Goal: Task Accomplishment & Management: Use online tool/utility

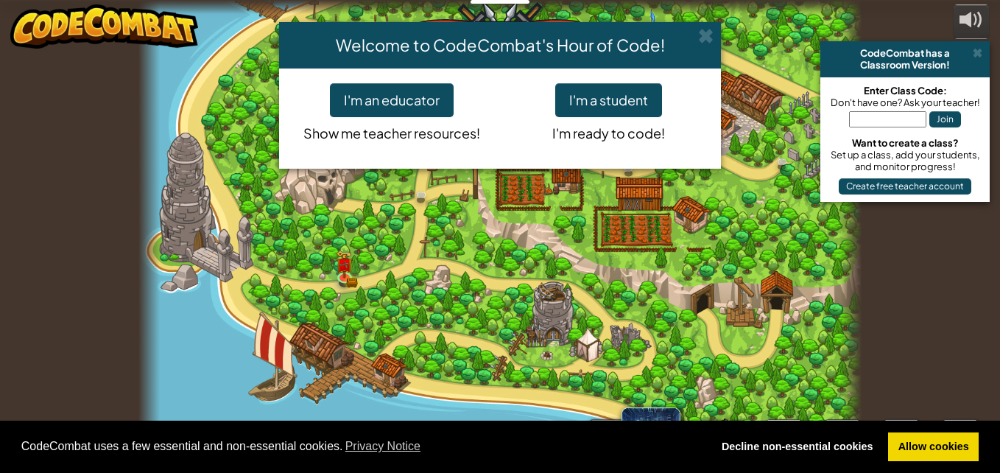
select select "nb"
click at [612, 83] on button "I'm a student" at bounding box center [608, 100] width 107 height 34
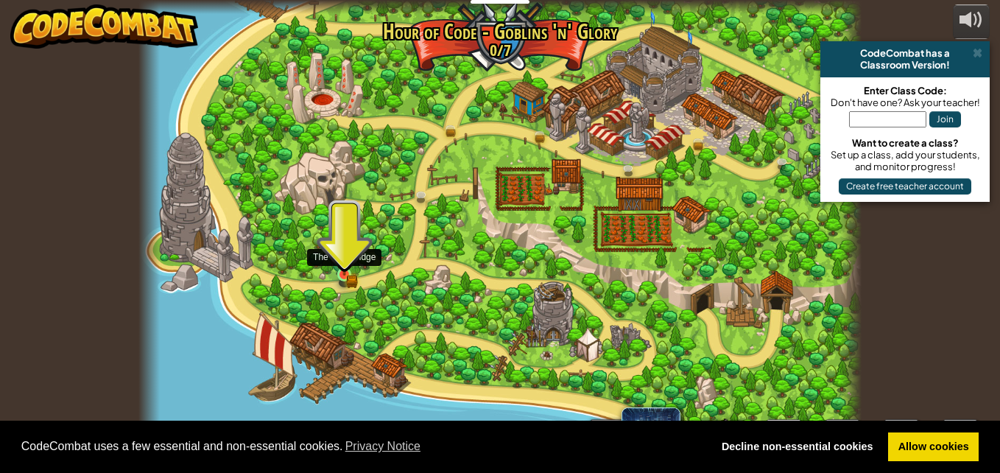
click at [342, 275] on img at bounding box center [344, 257] width 17 height 38
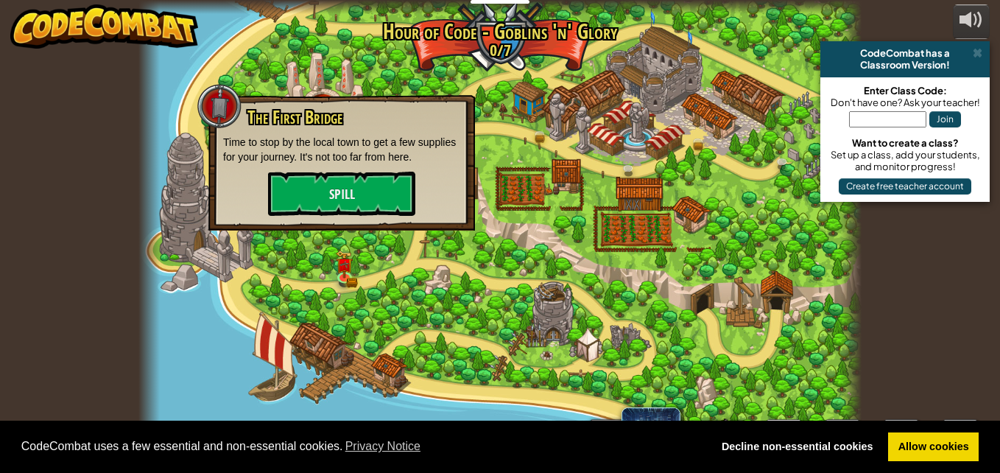
click at [362, 165] on div "The First Bridge Time to stop by the local town to get a few supplies for your …" at bounding box center [341, 162] width 237 height 108
click at [365, 170] on div "The First Bridge Time to stop by the local town to get a few supplies for your …" at bounding box center [341, 162] width 237 height 108
click at [369, 191] on button "Spill" at bounding box center [341, 194] width 147 height 44
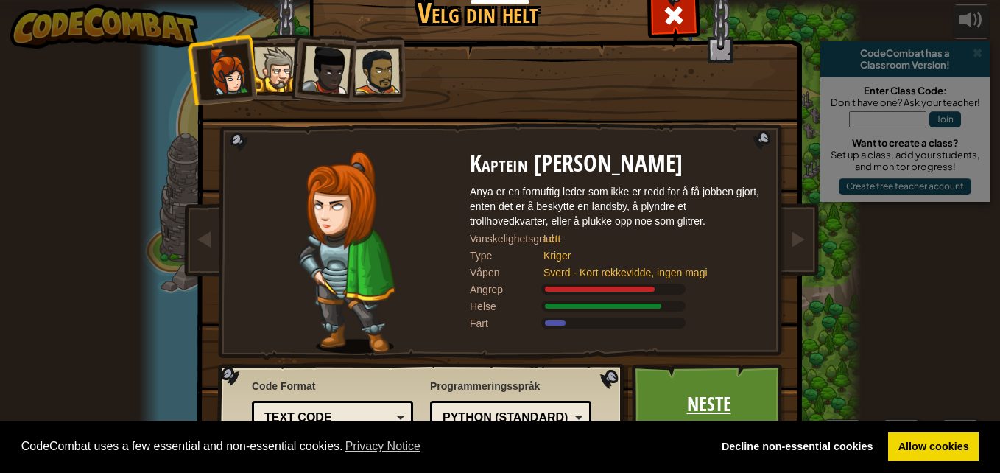
click at [731, 398] on link "Neste" at bounding box center [709, 404] width 154 height 81
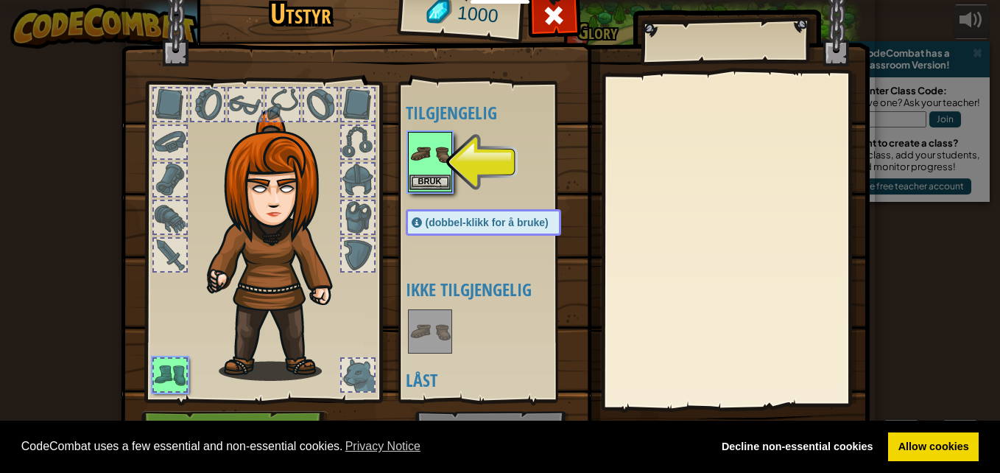
click at [427, 168] on img at bounding box center [430, 153] width 41 height 41
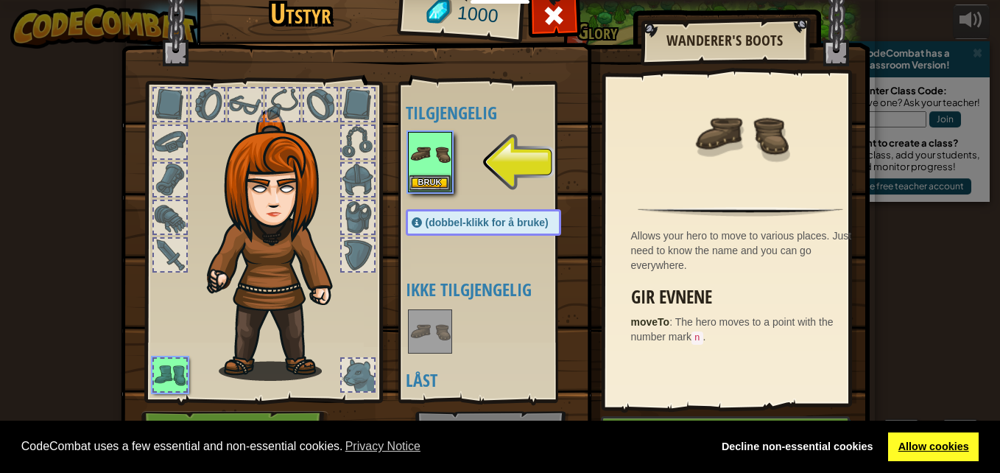
click at [950, 439] on link "Allow cookies" at bounding box center [933, 446] width 91 height 29
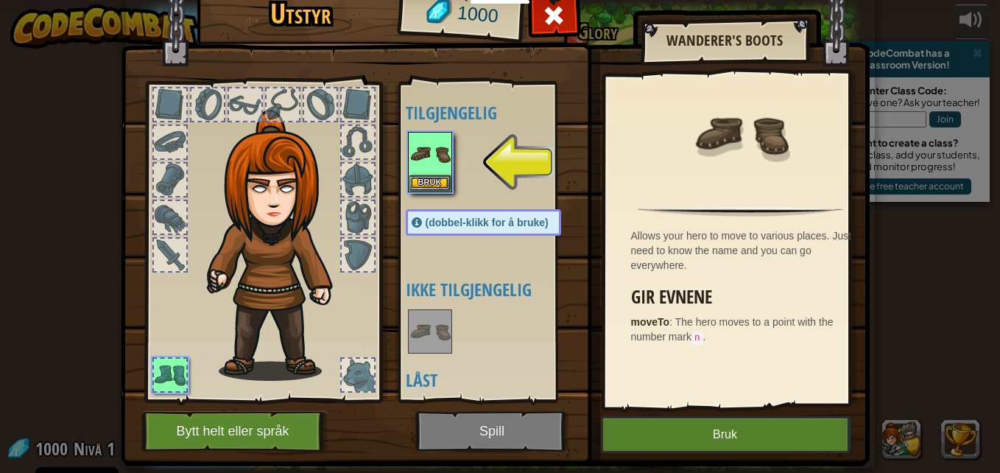
click at [503, 427] on img at bounding box center [495, 198] width 749 height 535
drag, startPoint x: 651, startPoint y: 434, endPoint x: 600, endPoint y: 433, distance: 50.8
click at [634, 434] on button "Bruk" at bounding box center [725, 434] width 249 height 37
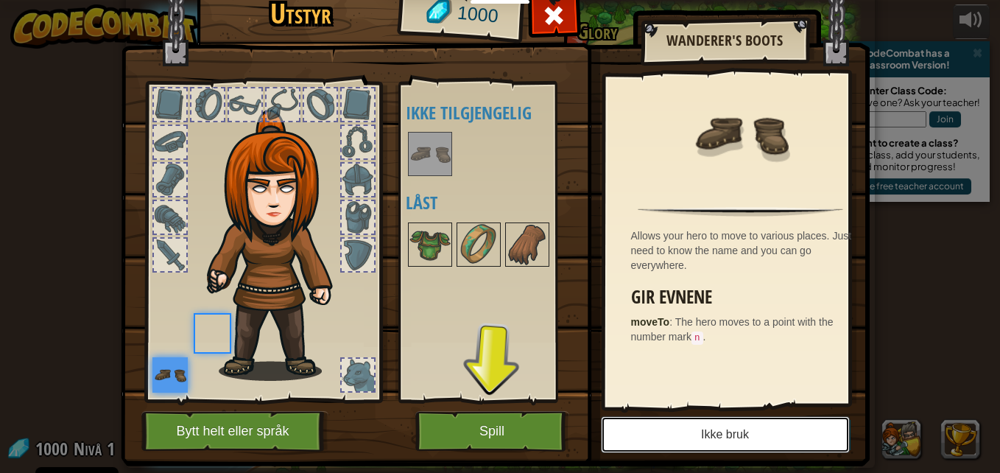
click at [601, 433] on button "Ikke bruk" at bounding box center [725, 434] width 249 height 37
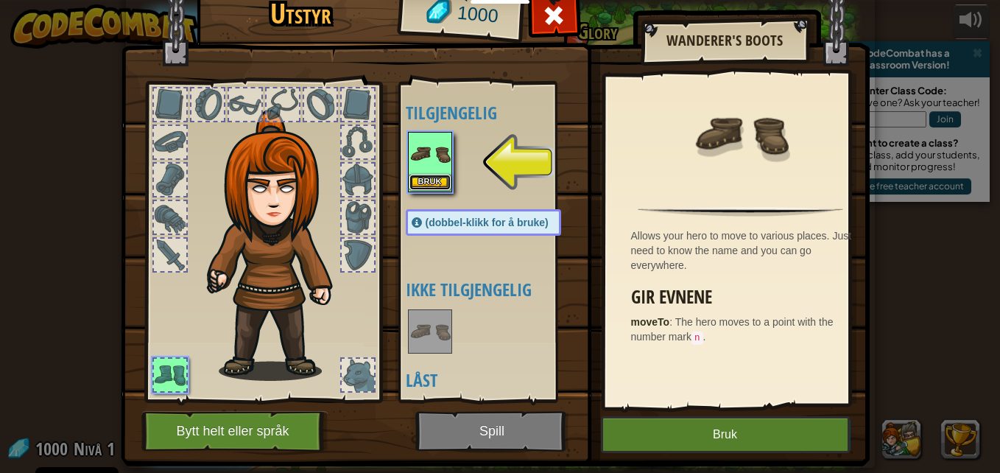
click at [415, 180] on button "Bruk" at bounding box center [430, 182] width 41 height 15
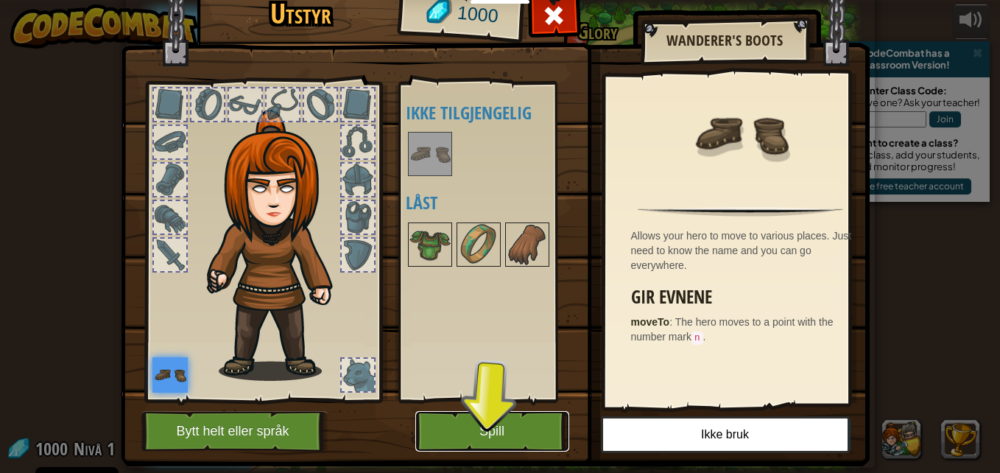
click at [519, 447] on button "Spill" at bounding box center [492, 431] width 154 height 41
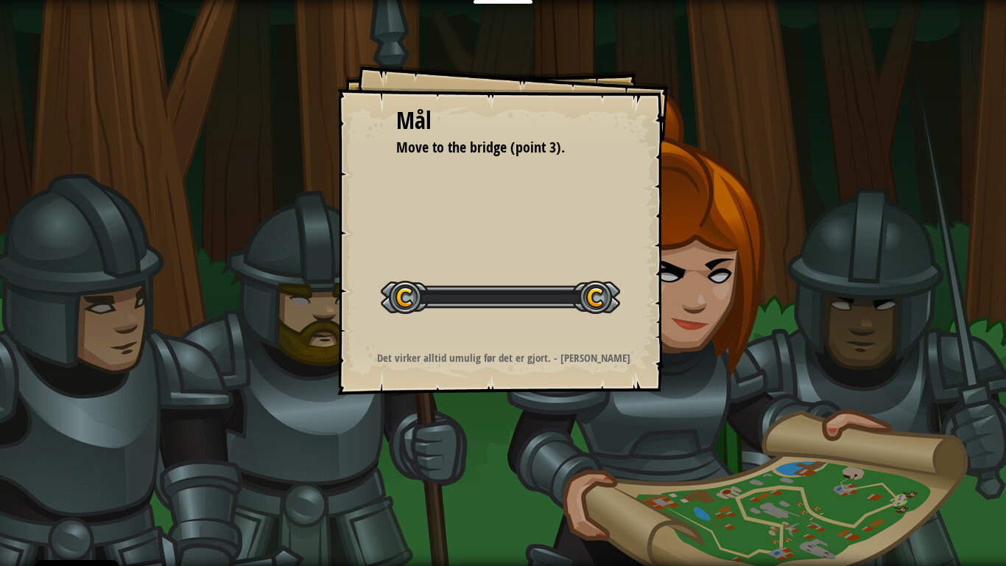
click at [520, 470] on div "Mål Move to the bridge (point 3). Start brett Feil ved lasting fra server Du tr…" at bounding box center [503, 283] width 1006 height 566
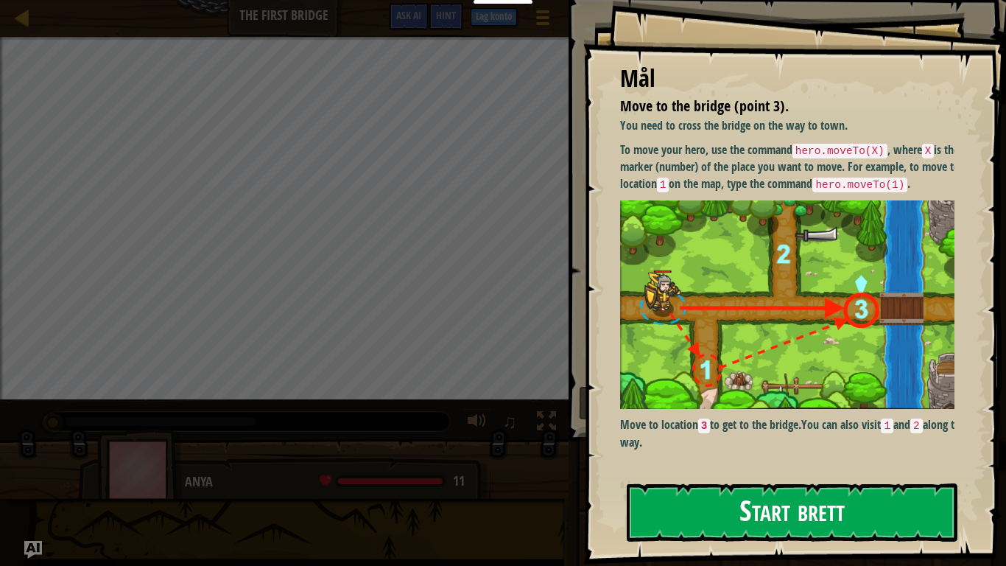
click at [748, 472] on button "Start brett" at bounding box center [792, 512] width 331 height 58
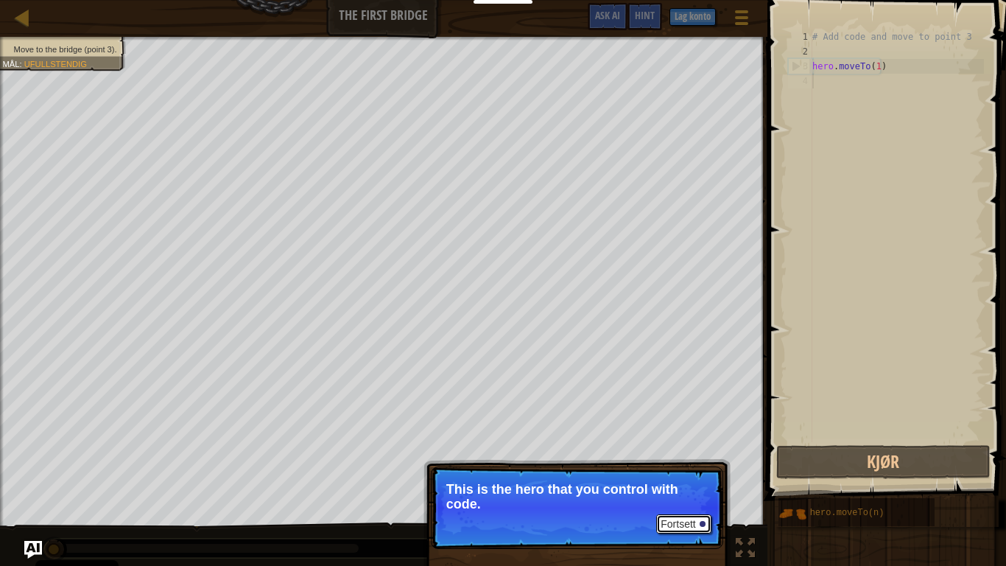
click at [693, 472] on button "Fortsett" at bounding box center [683, 523] width 55 height 19
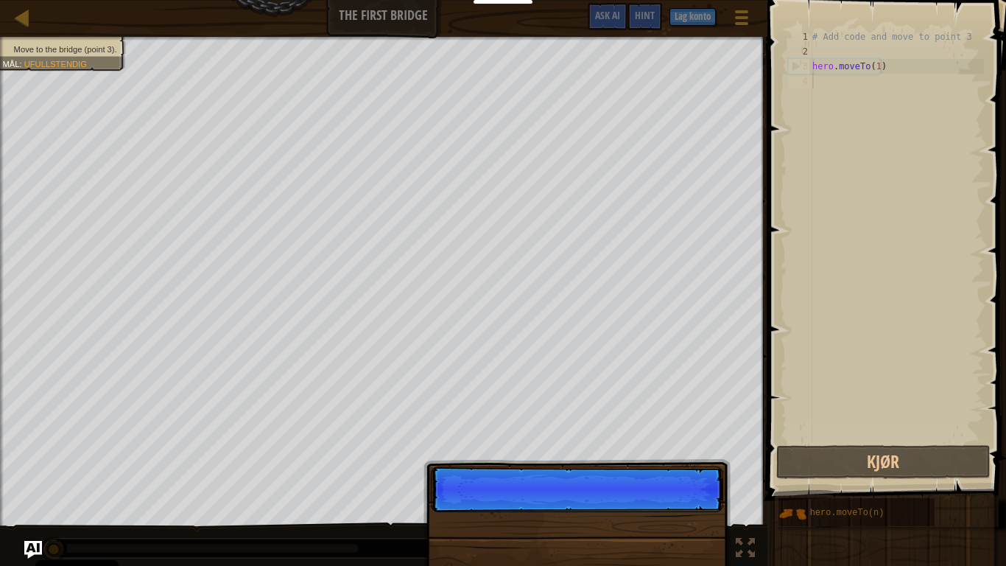
scroll to position [7, 0]
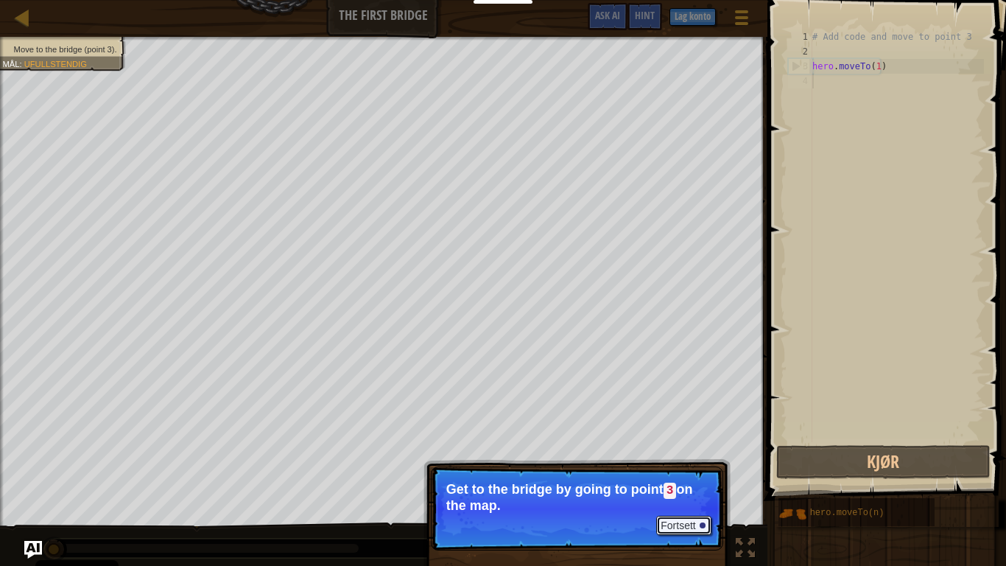
click at [693, 472] on button "Fortsett" at bounding box center [683, 525] width 55 height 19
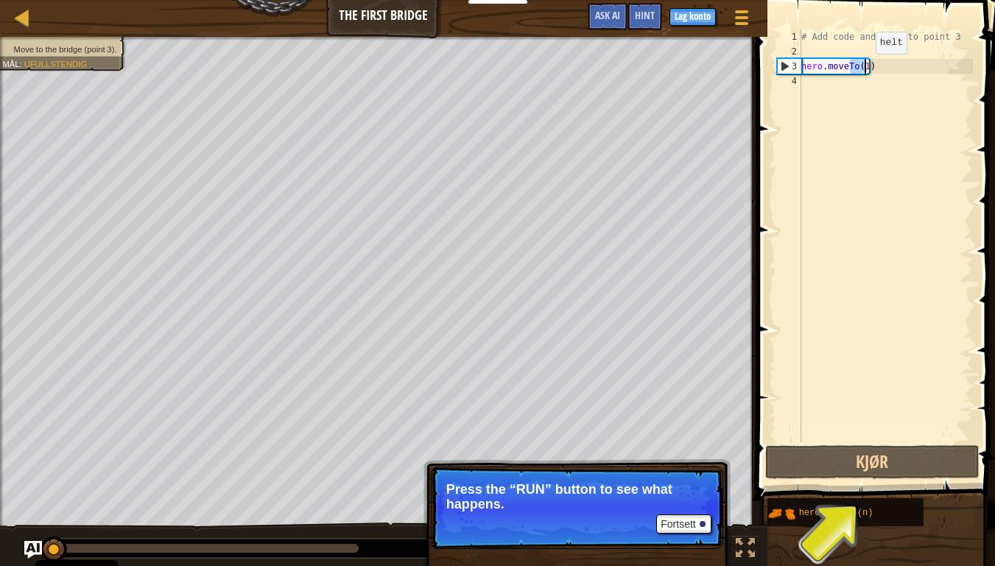
click at [863, 69] on div "# Add code and move to point 3 hero . moveTo ( 1 )" at bounding box center [886, 250] width 175 height 442
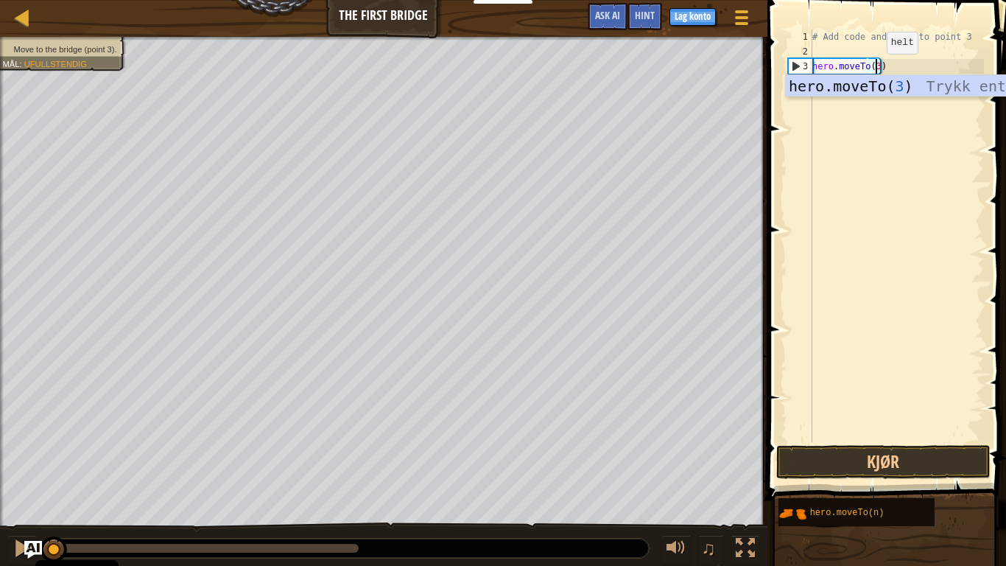
scroll to position [7, 4]
type textarea "hero.moveTo(3)"
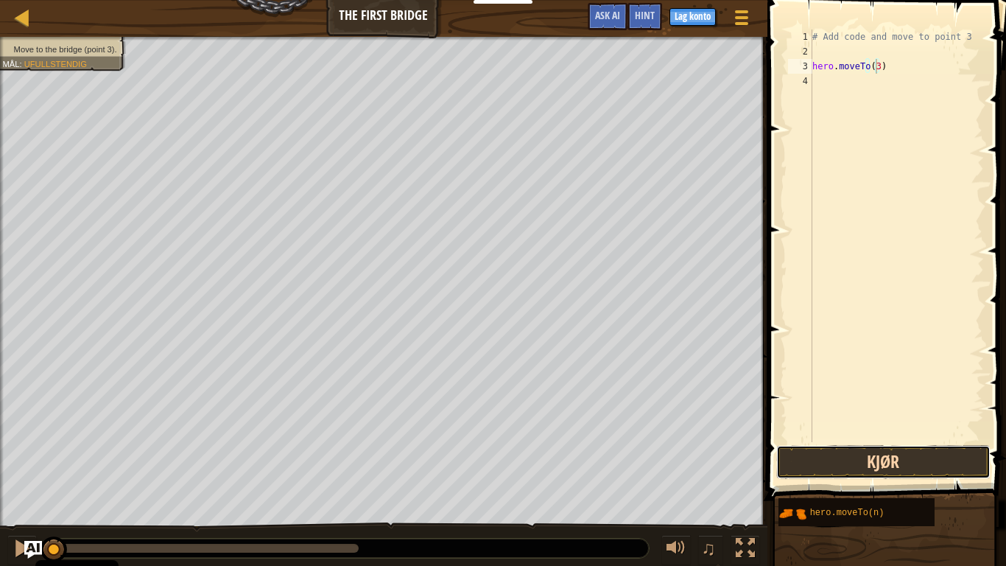
click at [886, 470] on button "Kjør" at bounding box center [883, 462] width 214 height 34
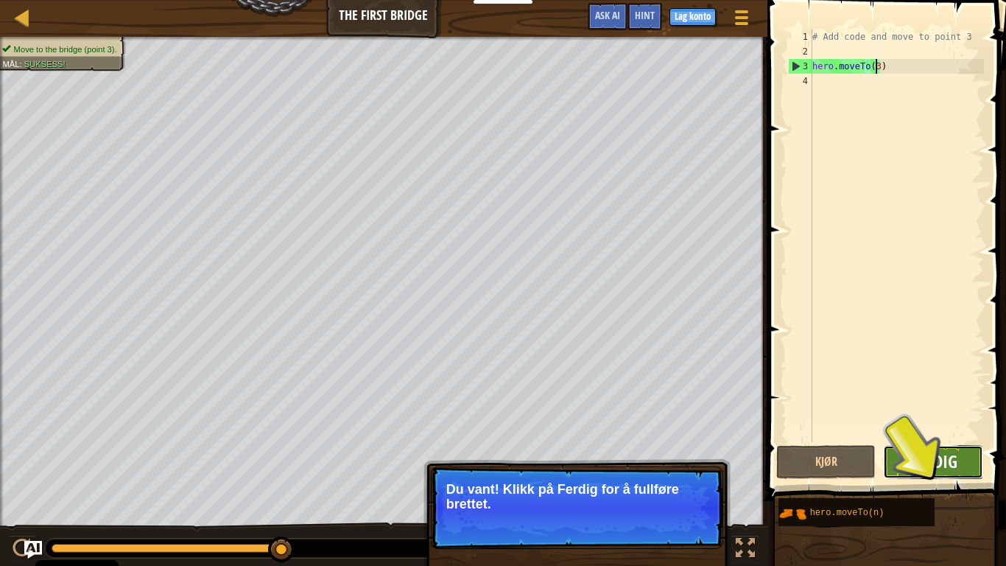
click at [921, 463] on span "Ferdig" at bounding box center [934, 461] width 48 height 24
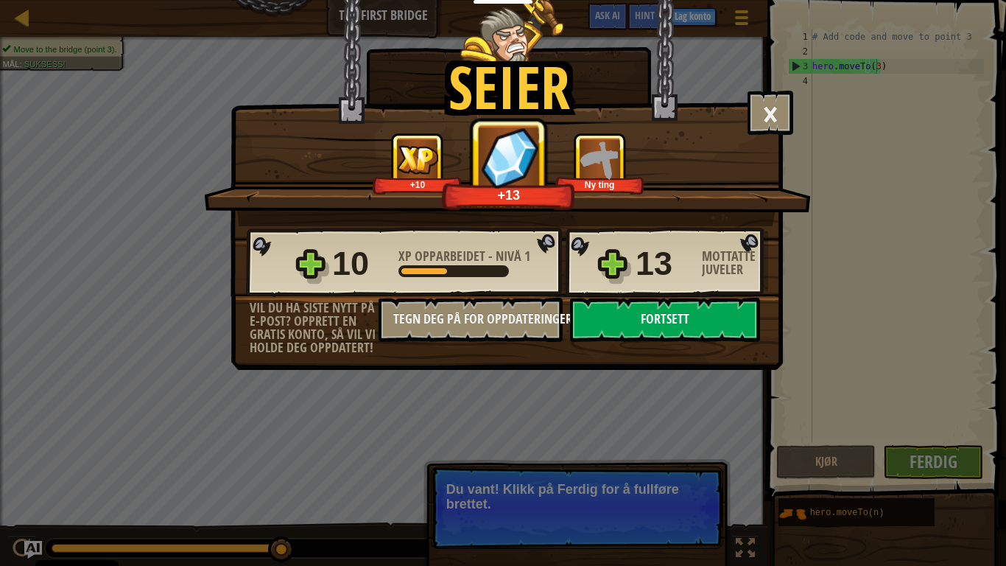
click at [646, 296] on div "10 XP opparbeidet - Nivå 1 13 Mottatte juveler" at bounding box center [507, 262] width 522 height 71
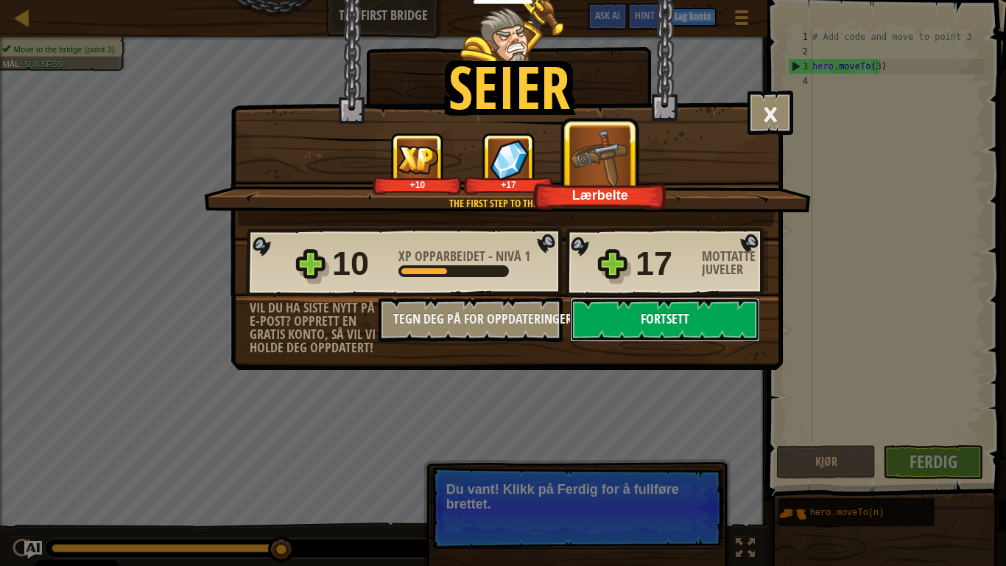
click at [648, 312] on button "Fortsett" at bounding box center [665, 320] width 190 height 44
select select "nb"
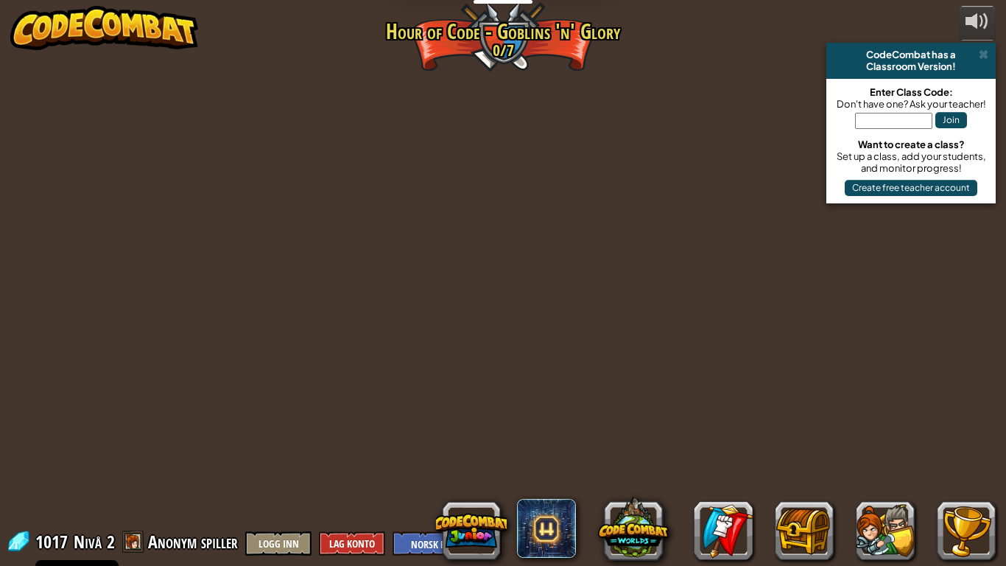
select select "nb"
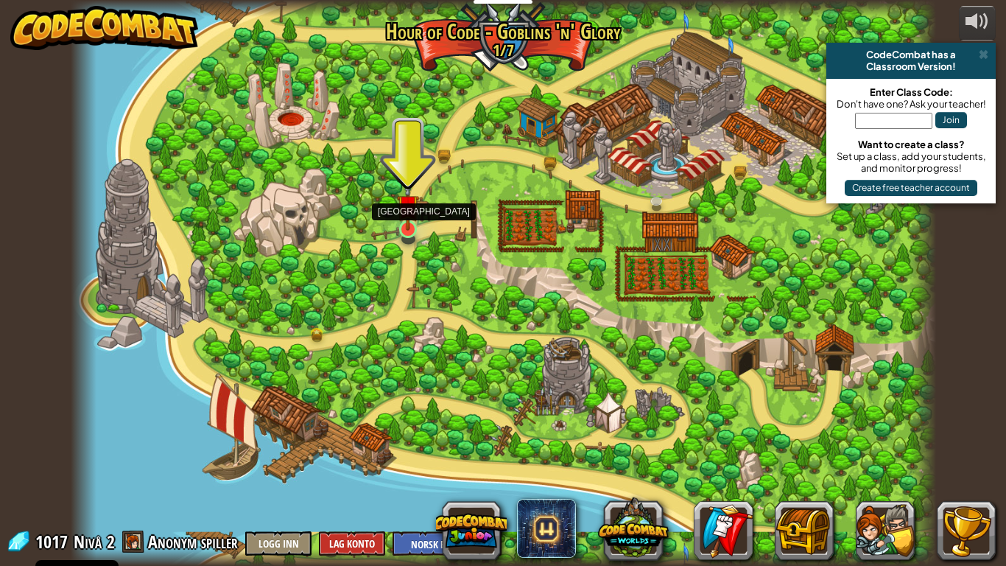
click at [404, 222] on img at bounding box center [408, 205] width 22 height 50
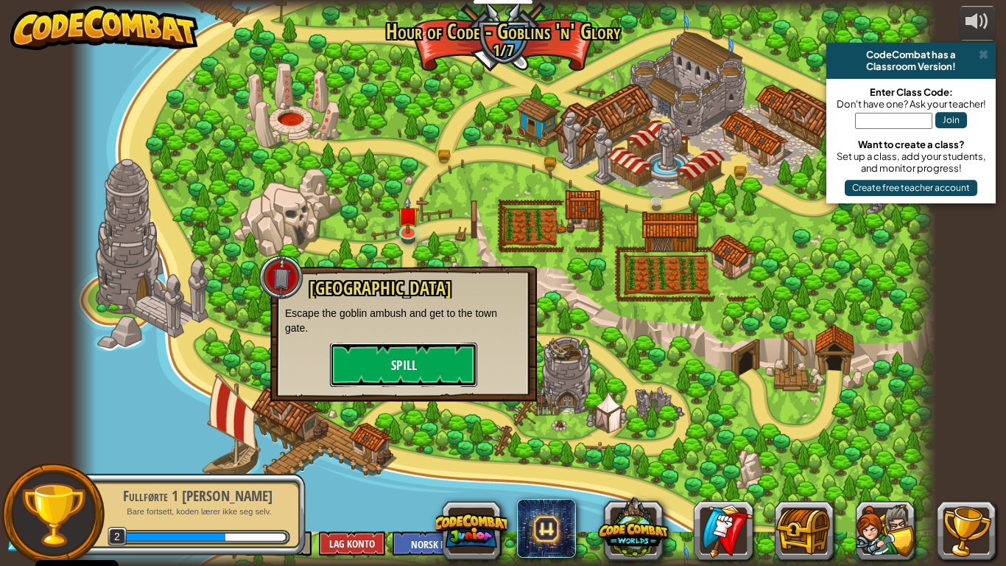
click at [422, 357] on button "Spill" at bounding box center [403, 365] width 147 height 44
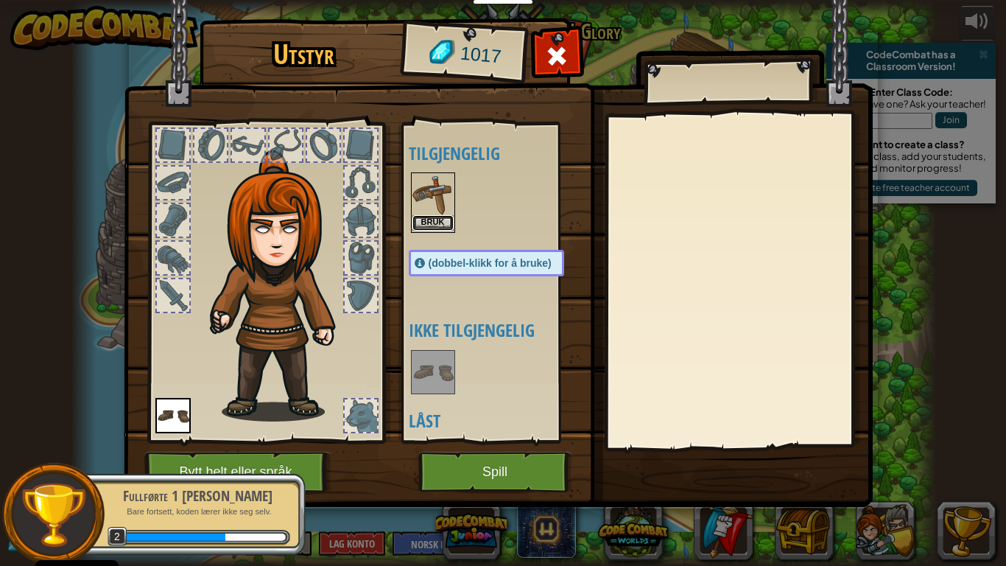
click at [419, 220] on button "Bruk" at bounding box center [433, 222] width 41 height 15
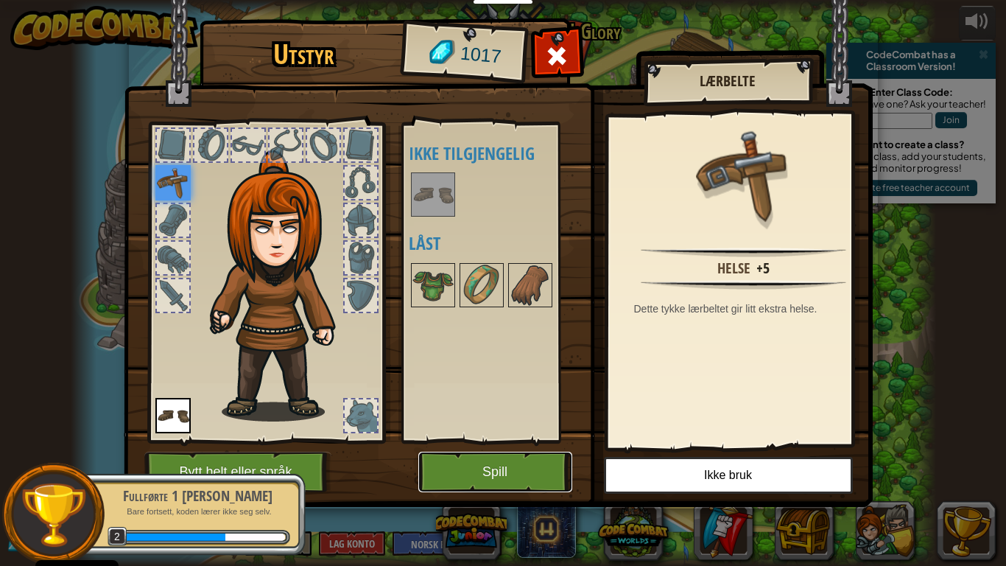
click at [503, 457] on button "Spill" at bounding box center [495, 472] width 154 height 41
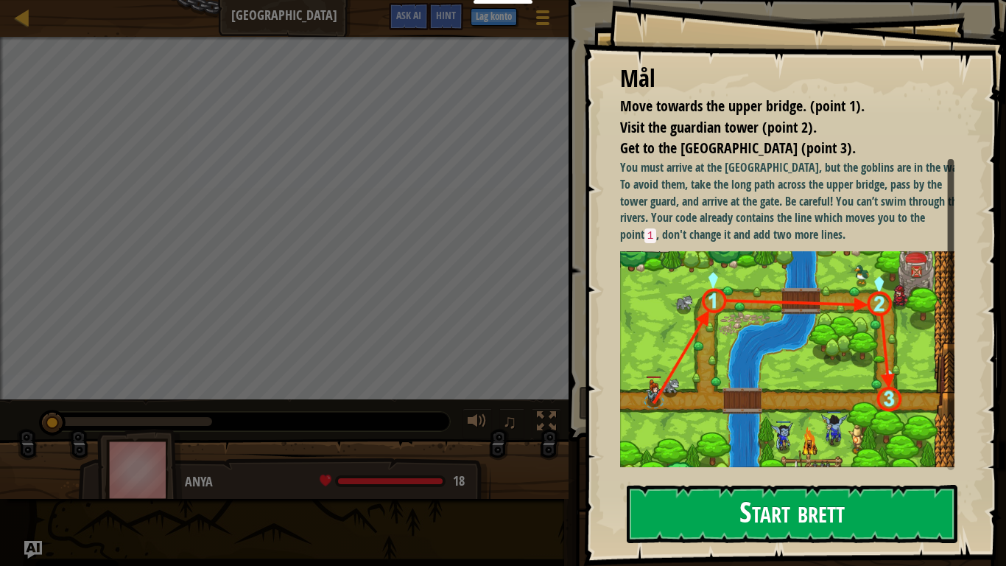
click at [766, 472] on button "Start brett" at bounding box center [792, 514] width 331 height 58
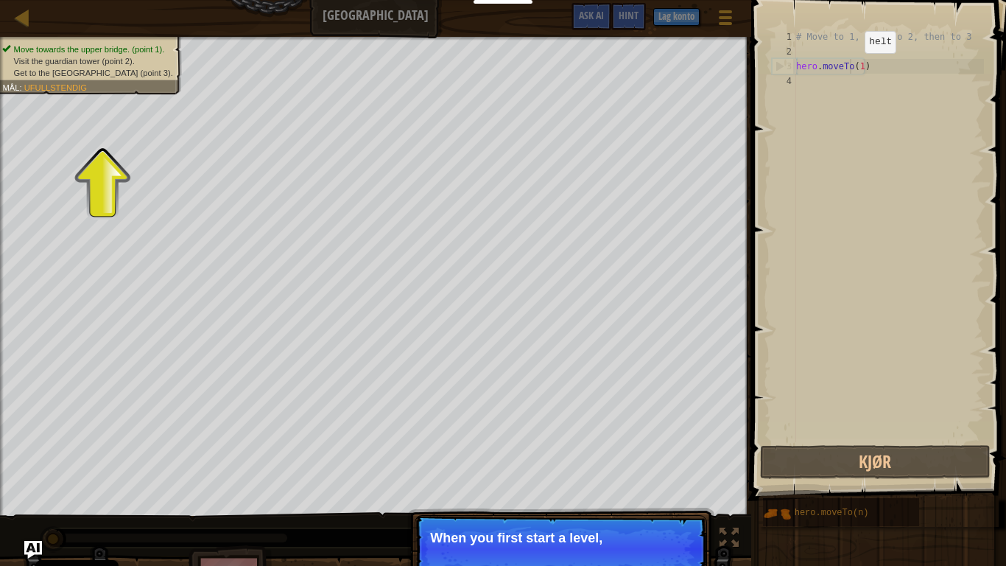
click at [852, 68] on div "# Move to 1, then to 2, then to 3 hero . moveTo ( 1 )" at bounding box center [888, 250] width 191 height 442
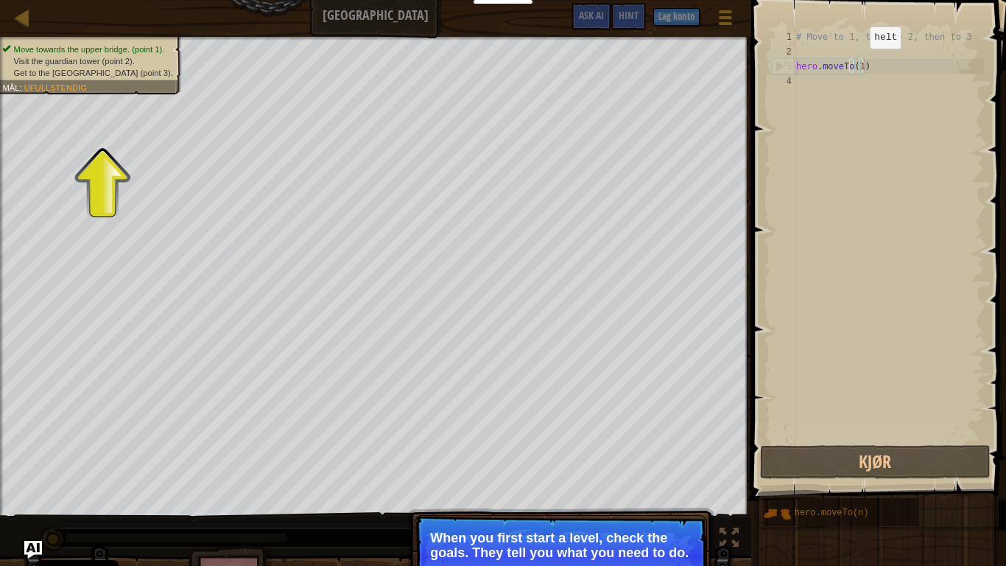
click at [857, 63] on div "# Move to 1, then to 2, then to 3 hero . moveTo ( 1 )" at bounding box center [888, 250] width 191 height 442
click at [852, 66] on div "# Move to 1, then to 2, then to 3 hero . moveTo ( 1 )" at bounding box center [888, 250] width 191 height 442
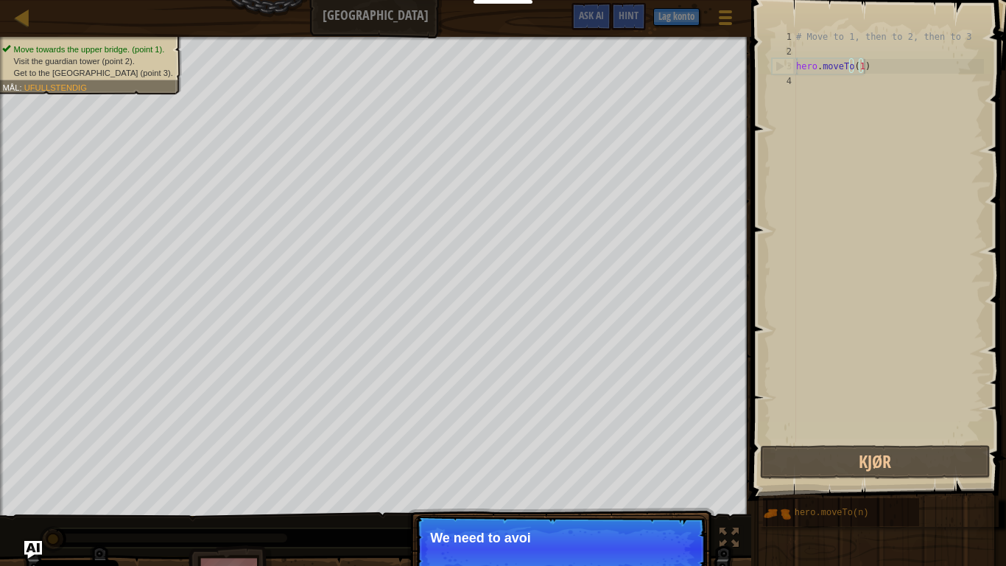
click at [863, 67] on div "# Move to 1, then to 2, then to 3 hero . moveTo ( 1 )" at bounding box center [888, 250] width 191 height 442
drag, startPoint x: 538, startPoint y: 564, endPoint x: 663, endPoint y: 527, distance: 130.5
click at [656, 472] on p "Fortsett We need to avoid the goblins' ambush." at bounding box center [561, 549] width 292 height 68
click at [656, 472] on button "Fortsett" at bounding box center [668, 557] width 55 height 19
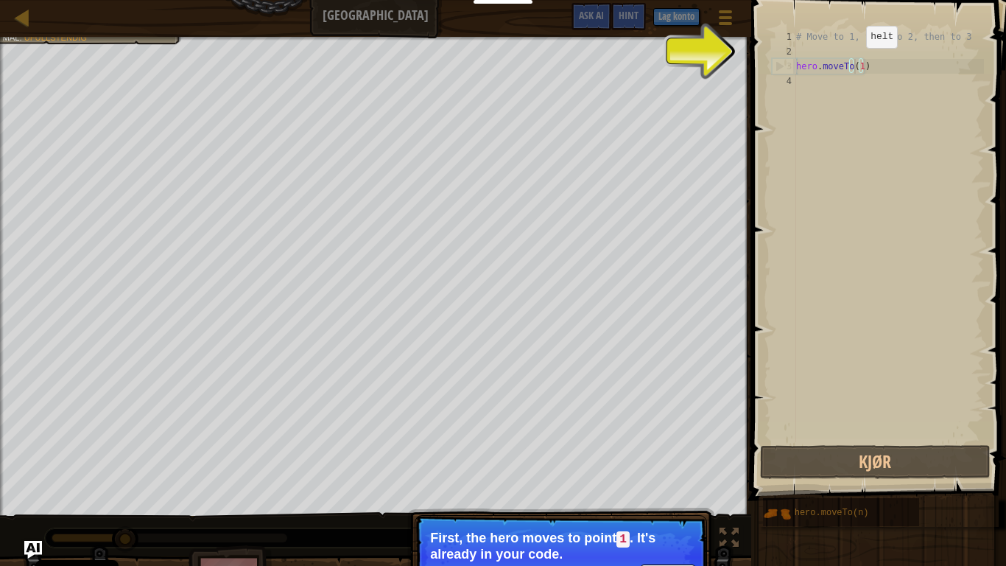
click at [854, 63] on div "# Move to 1, then to 2, then to 3 hero . moveTo ( 1 )" at bounding box center [888, 250] width 191 height 442
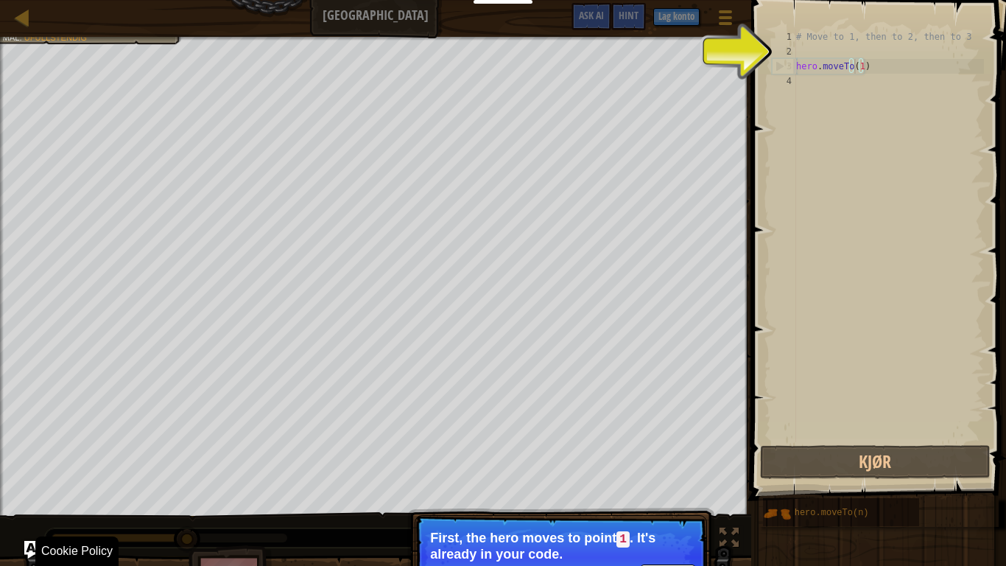
click at [662, 472] on p "First, the hero moves to point 1 . It's already in your code." at bounding box center [561, 545] width 262 height 31
type textarea "# Move to 1, then to 2, then to 3"
click at [848, 38] on div "# Move to 1, then to 2, then to 3 hero . moveTo ( 1 )" at bounding box center [888, 250] width 191 height 442
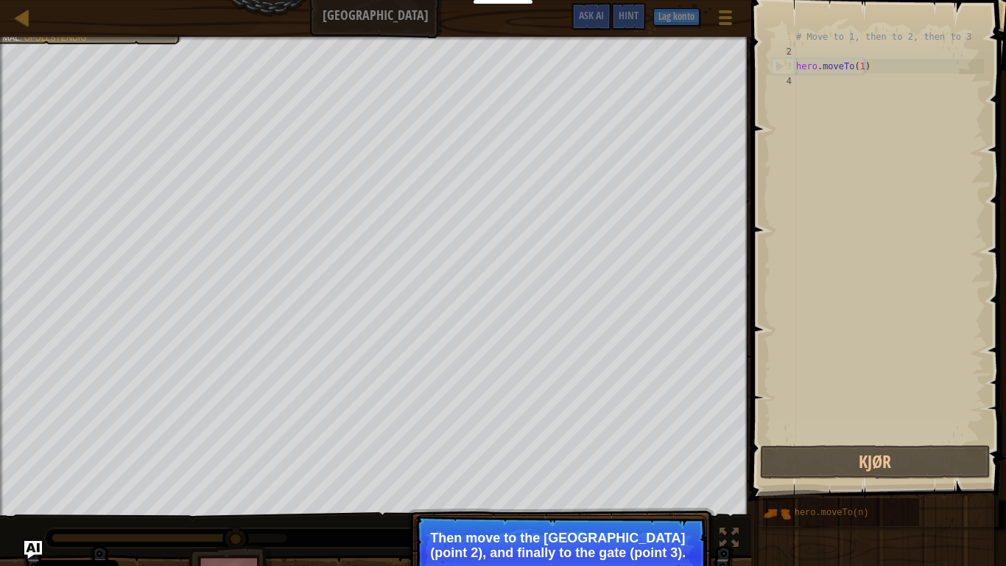
click at [927, 38] on div "# Move to 1, then to 2, then to 3 hero . moveTo ( 1 )" at bounding box center [888, 250] width 191 height 442
click at [813, 91] on div "# Move to 1, then to 2, then to 3 hero . moveTo ( 1 )" at bounding box center [888, 250] width 191 height 442
drag, startPoint x: 608, startPoint y: 556, endPoint x: 617, endPoint y: 547, distance: 12.0
click at [617, 472] on p "Then move to the [GEOGRAPHIC_DATA] (point 2), and finally to the gate (point 3)." at bounding box center [561, 544] width 262 height 29
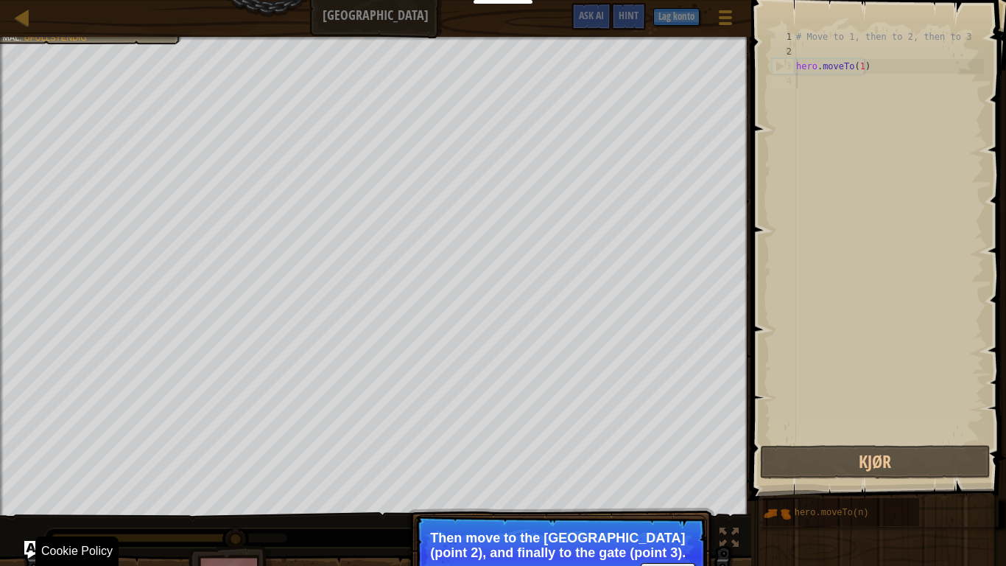
click at [617, 472] on p "Then move to the [GEOGRAPHIC_DATA] (point 2), and finally to the gate (point 3)." at bounding box center [561, 544] width 262 height 29
drag, startPoint x: 640, startPoint y: 544, endPoint x: 631, endPoint y: 556, distance: 15.2
click at [631, 472] on p "Then move to the [GEOGRAPHIC_DATA] (point 2), and finally to the gate (point 3)." at bounding box center [561, 544] width 262 height 29
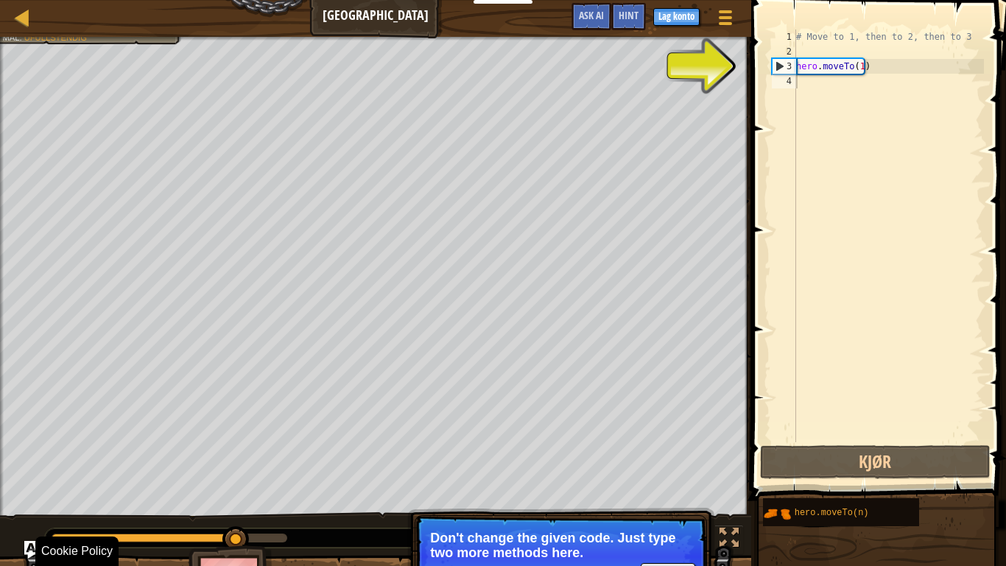
click at [651, 472] on p "Fortsett Don't change the given code. Just type two more methods here." at bounding box center [561, 556] width 292 height 83
click at [654, 472] on p "Fortsett Don't change the given code. Just type two more methods here." at bounding box center [561, 556] width 292 height 83
click at [662, 472] on button "Fortsett" at bounding box center [668, 572] width 55 height 19
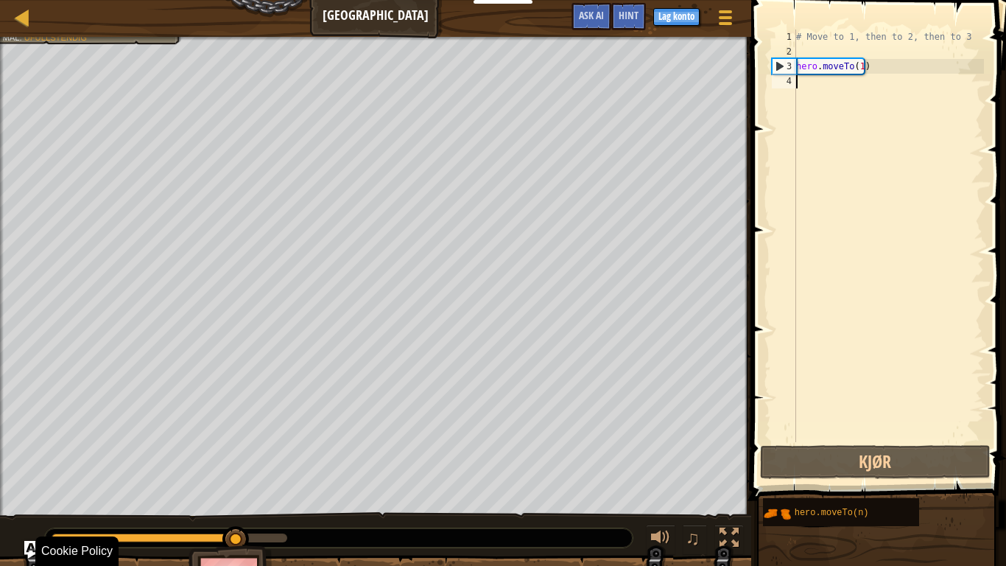
click at [662, 472] on div "Move towards the upper bridge. (point 1). Visit the [GEOGRAPHIC_DATA] (point 2)…" at bounding box center [503, 326] width 1006 height 578
type textarea "hero.moveTo(1)"
click at [866, 69] on div "# Move to 1, then to 2, then to 3 hero . moveTo ( 1 )" at bounding box center [888, 250] width 191 height 442
click at [870, 65] on div "# Move to 1, then to 2, then to 3 hero . moveTo ( 1 )" at bounding box center [888, 250] width 191 height 442
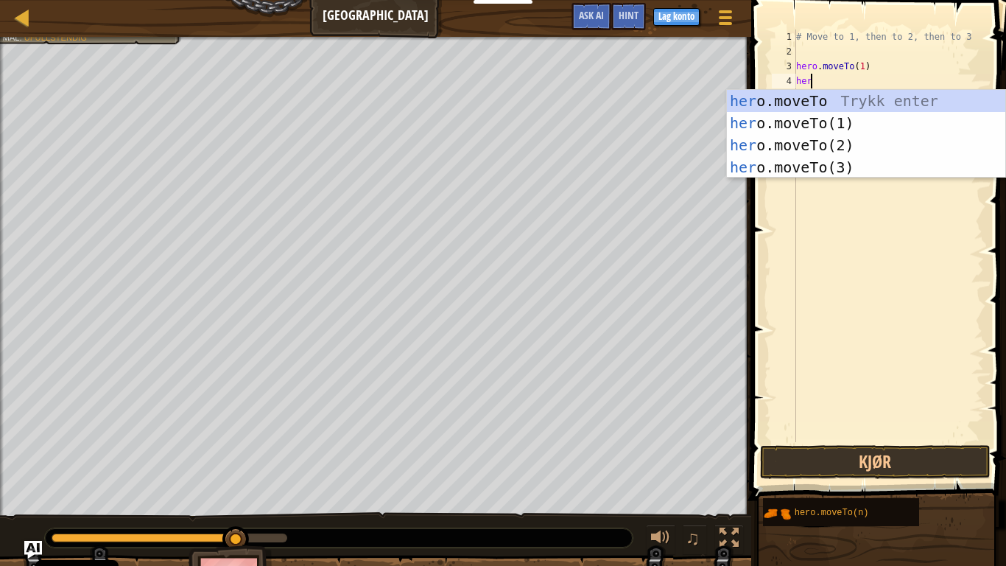
scroll to position [7, 1]
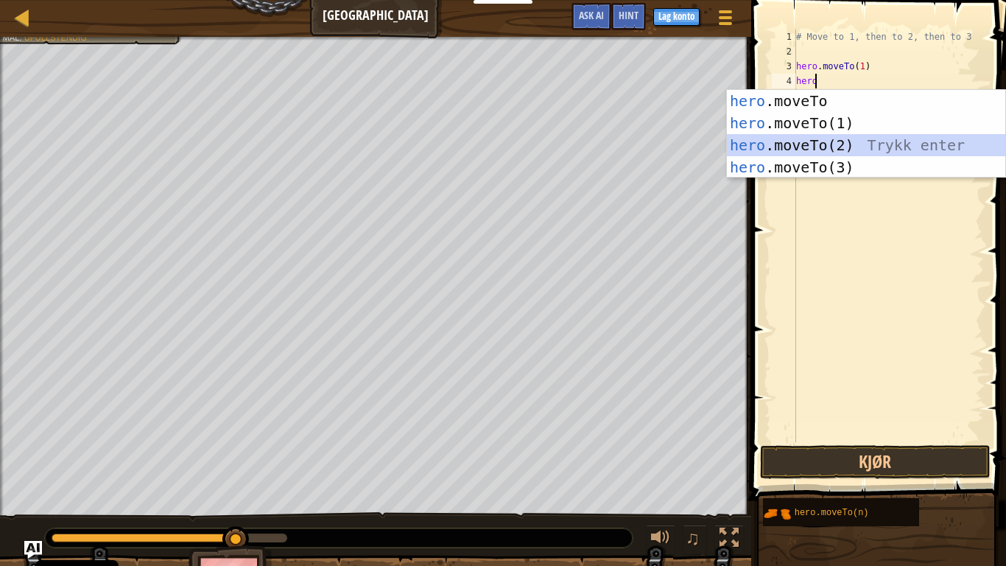
click at [922, 141] on div "hero .moveTo Trykk enter hero .moveTo(1) Trykk enter hero .moveTo(2) Trykk ente…" at bounding box center [866, 156] width 278 height 133
type textarea "hero.moveTo(2)"
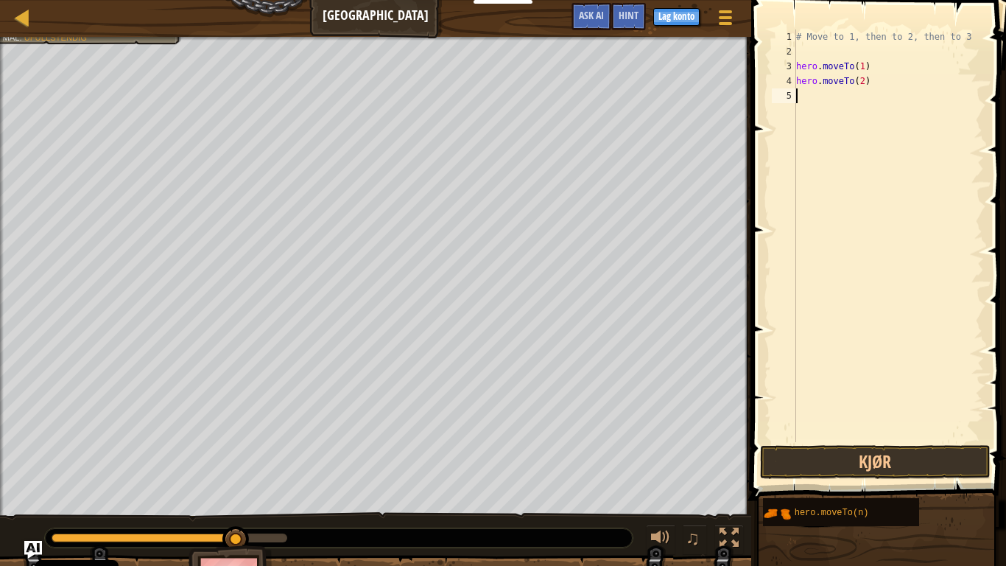
click at [922, 141] on div "# Move to 1, then to 2, then to 3 hero . moveTo ( 1 ) hero . moveTo ( 2 )" at bounding box center [888, 250] width 191 height 442
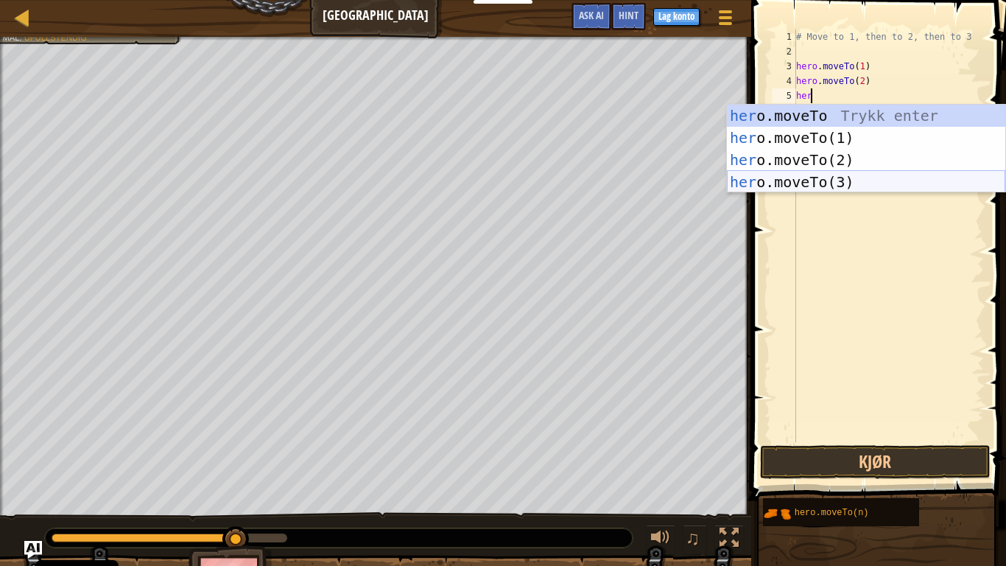
click at [836, 177] on div "her o.moveTo Trykk enter her o.moveTo(1) Trykk enter her o.moveTo(2) Trykk ente…" at bounding box center [866, 171] width 278 height 133
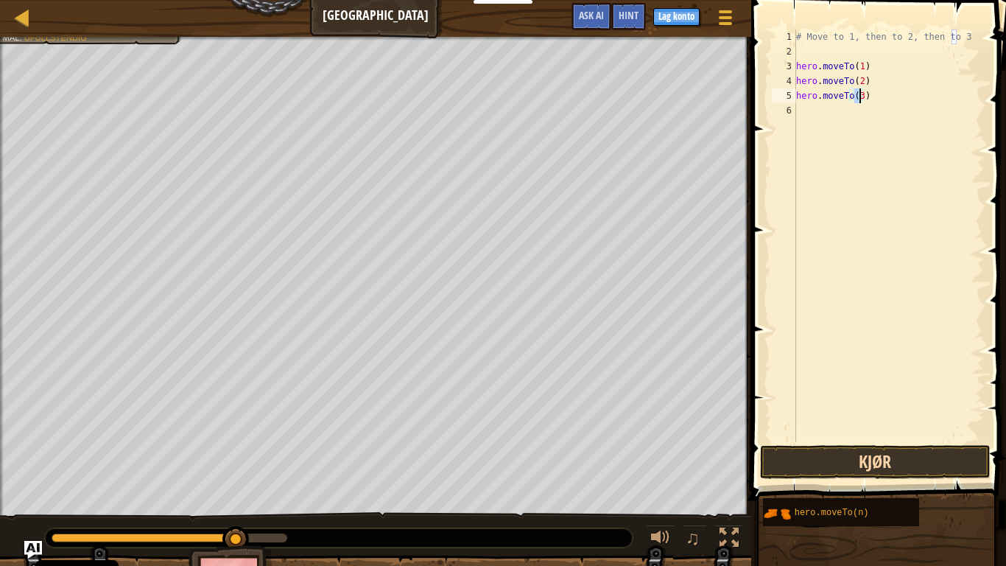
type textarea "hero.moveTo(3)"
click at [922, 460] on button "Kjør" at bounding box center [875, 462] width 230 height 34
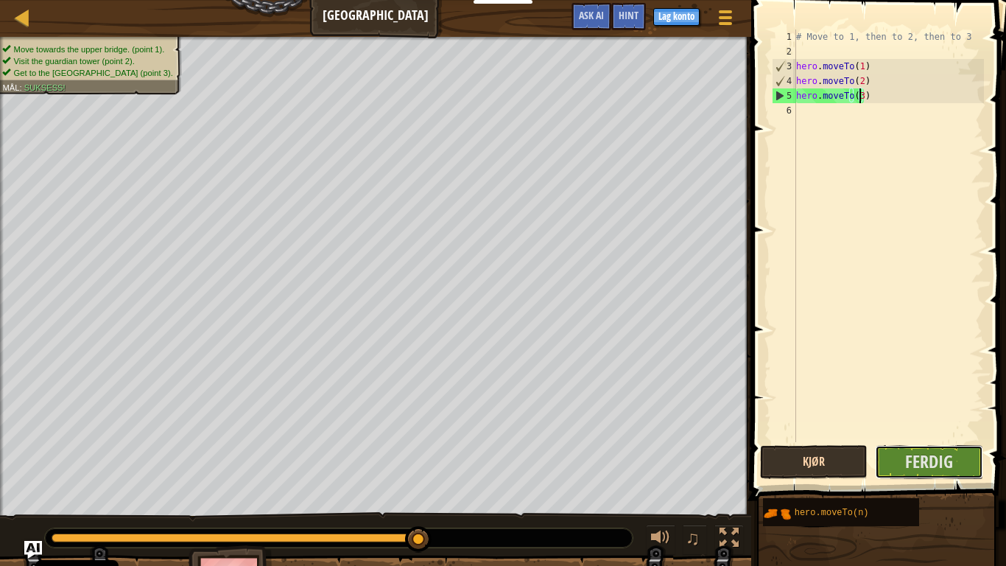
click at [922, 460] on span "Ferdig" at bounding box center [929, 461] width 48 height 24
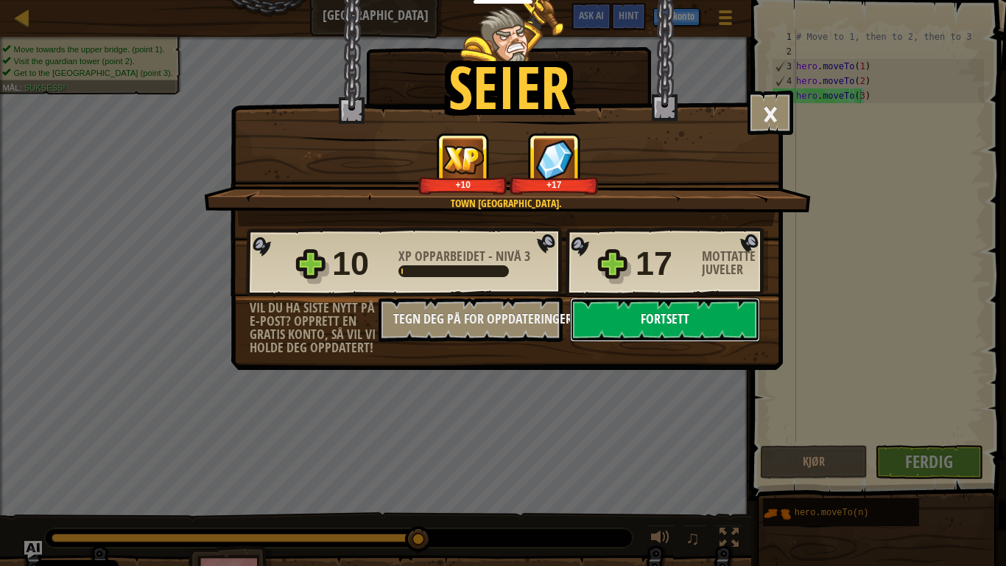
click at [723, 320] on button "Fortsett" at bounding box center [665, 320] width 190 height 44
select select "nb"
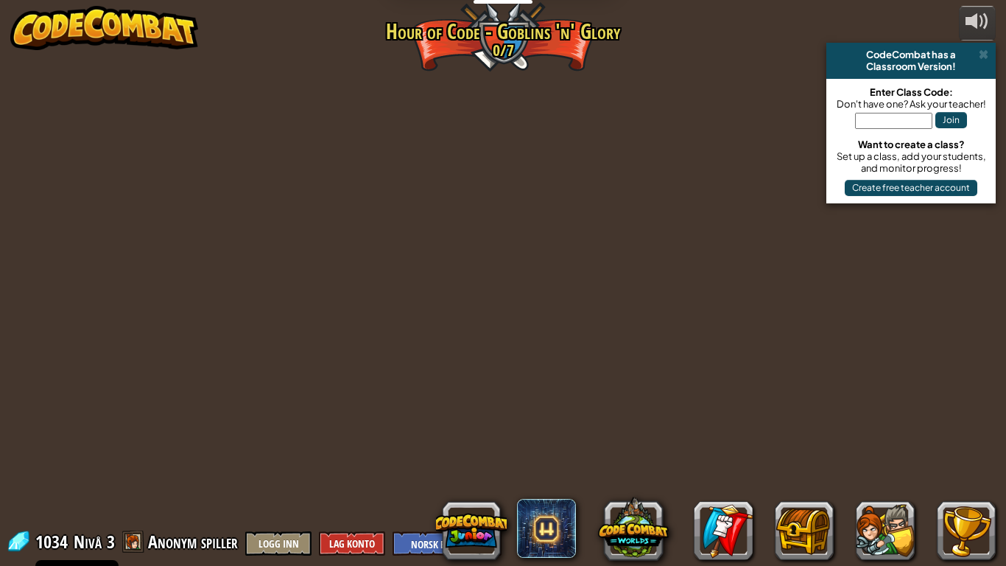
select select "nb"
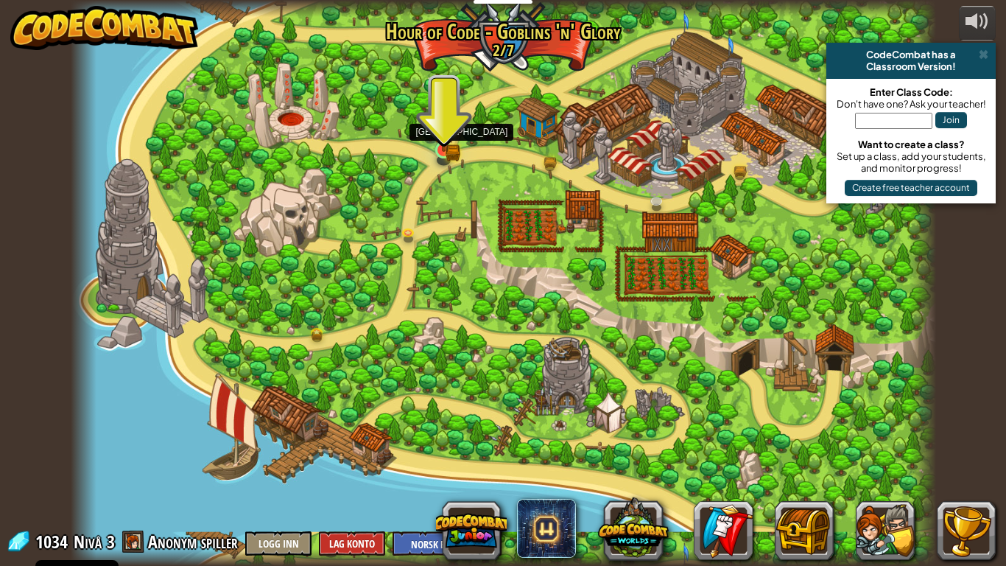
click at [449, 148] on img at bounding box center [444, 127] width 22 height 48
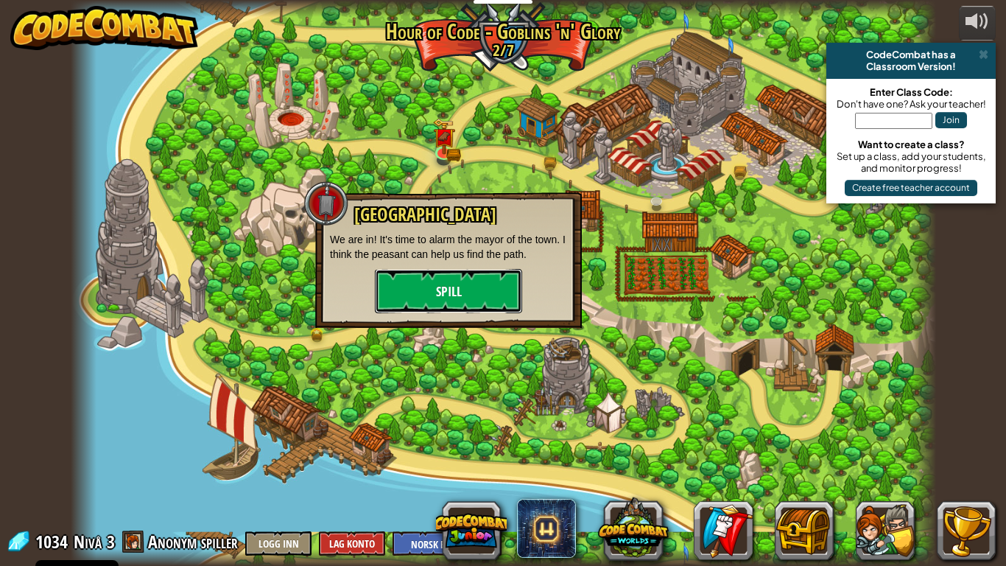
click at [473, 282] on button "Spill" at bounding box center [448, 291] width 147 height 44
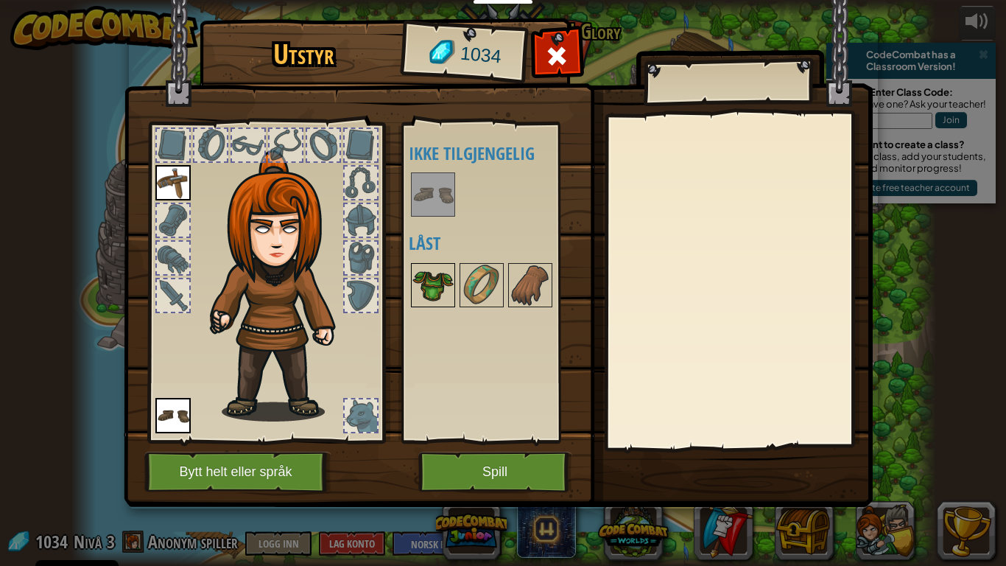
click at [435, 295] on img at bounding box center [433, 284] width 41 height 41
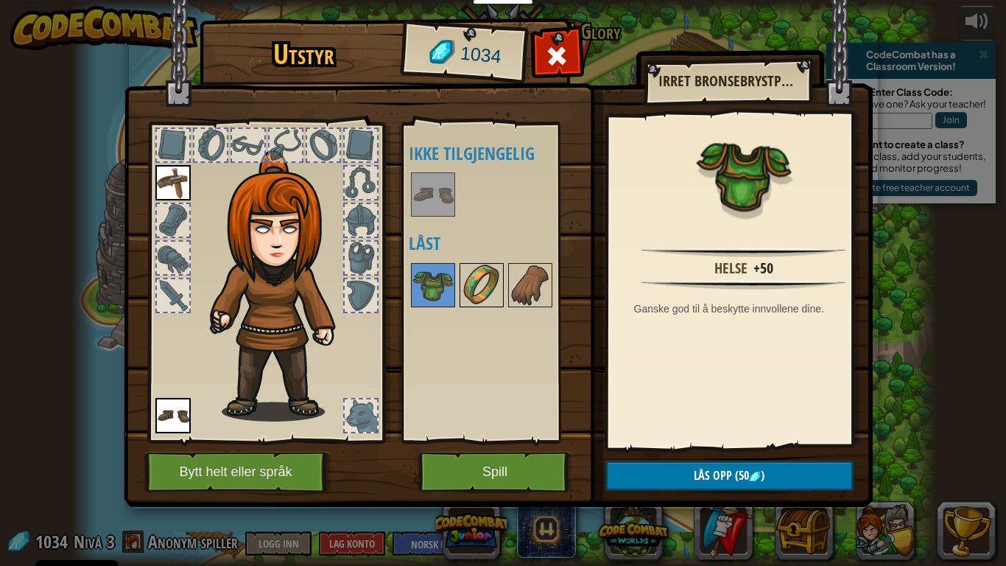
click at [463, 295] on img at bounding box center [481, 284] width 41 height 41
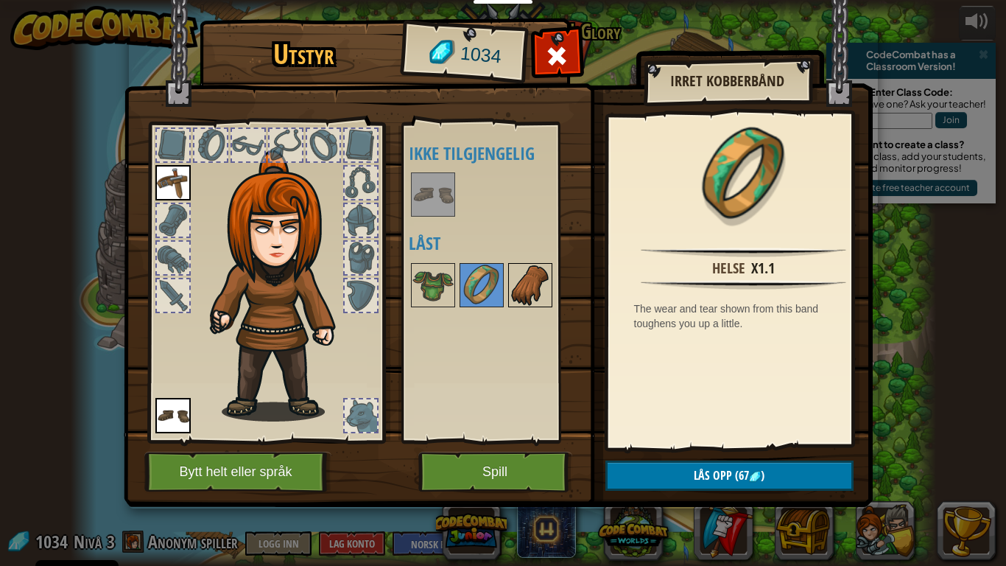
click at [519, 298] on img at bounding box center [530, 284] width 41 height 41
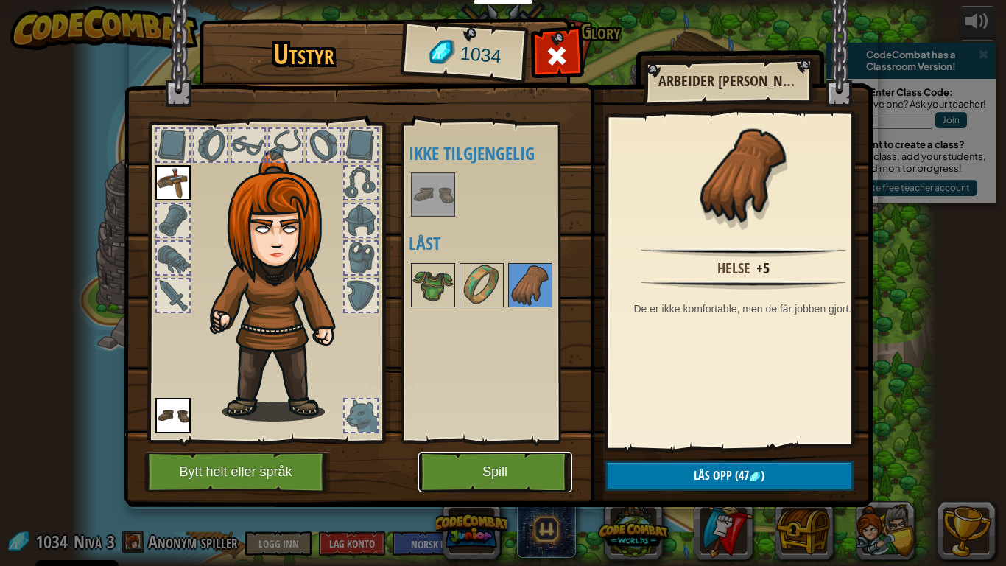
click at [516, 472] on button "Spill" at bounding box center [495, 472] width 154 height 41
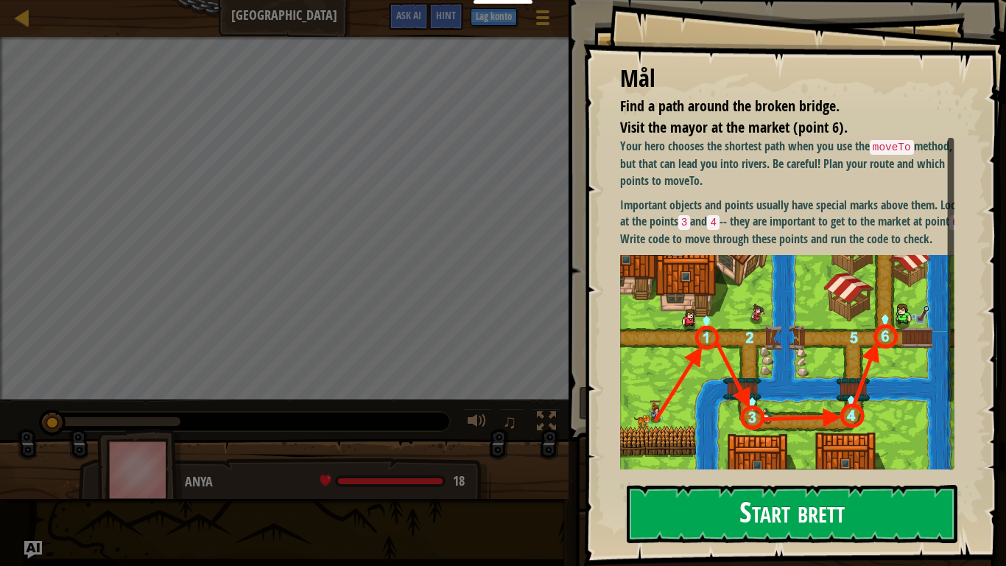
click at [877, 472] on button "Start brett" at bounding box center [792, 514] width 331 height 58
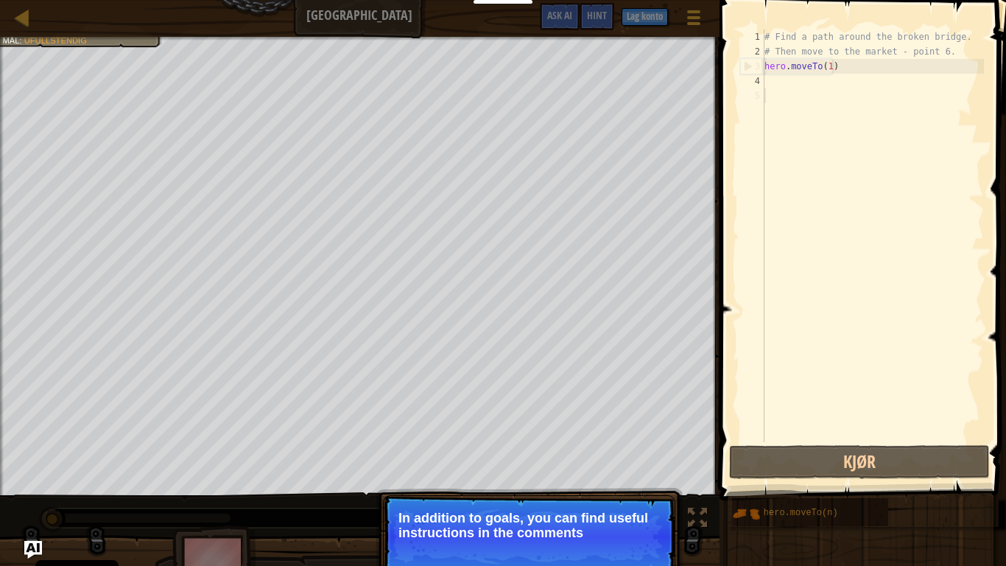
click at [774, 83] on div "# Find a path around the broken bridge. # Then move to the market - point 6. he…" at bounding box center [873, 250] width 222 height 442
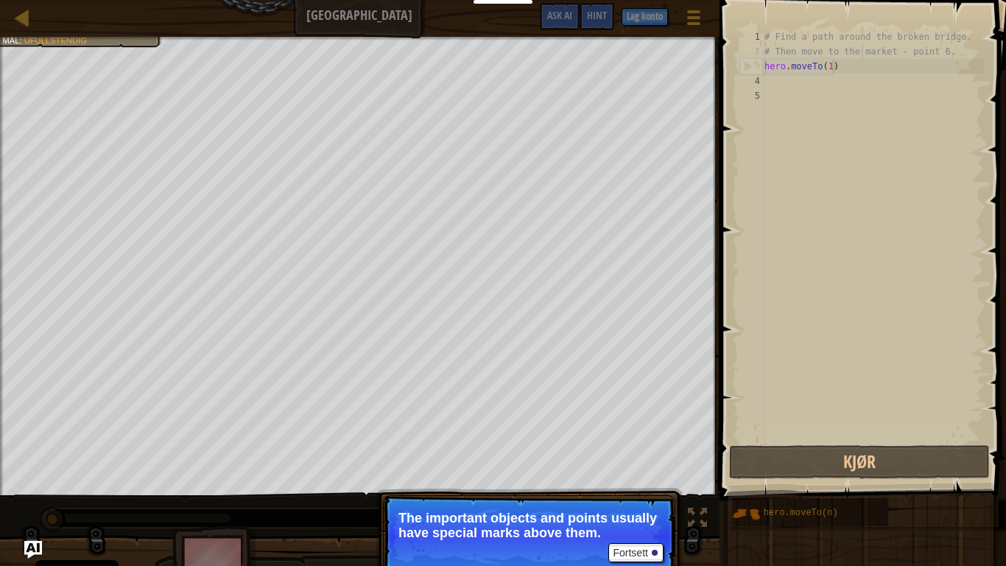
click at [862, 58] on div "# Find a path around the broken bridge. # Then move to the market - point 6. he…" at bounding box center [873, 250] width 222 height 442
type textarea "# Then move to the market - point 6."
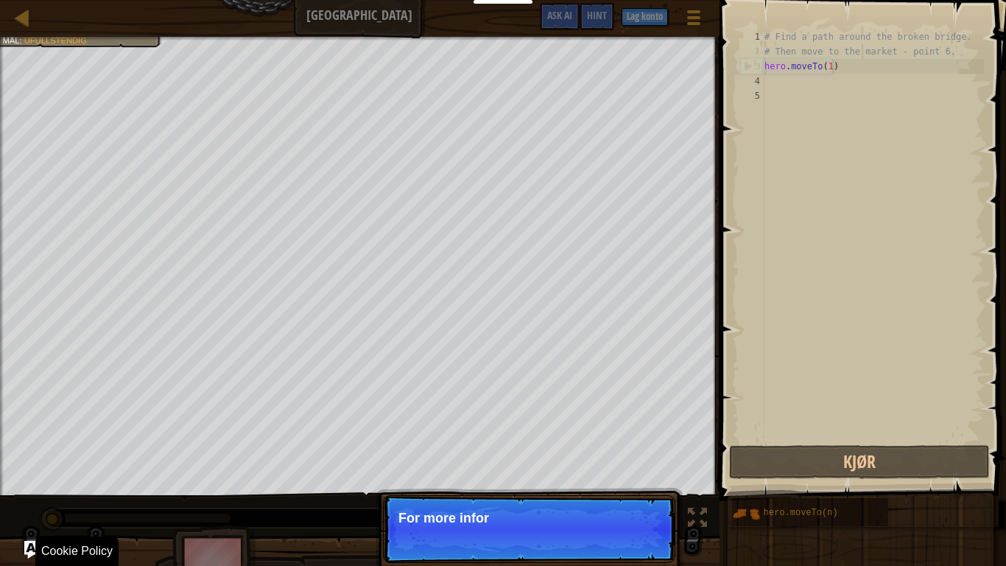
click at [636, 472] on p "Fortsett For more infor" at bounding box center [529, 529] width 292 height 68
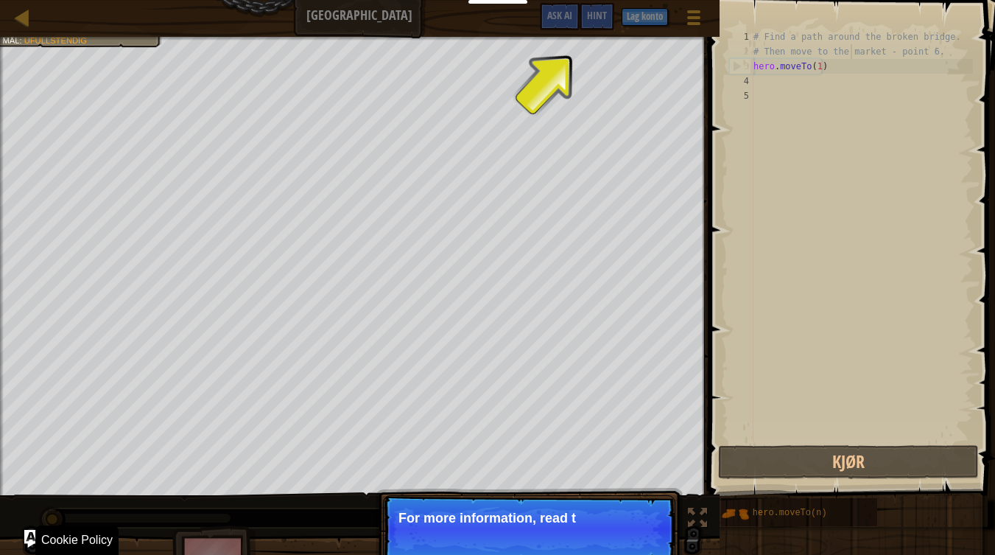
click at [636, 472] on p "Fortsett For more information, read t" at bounding box center [529, 529] width 292 height 68
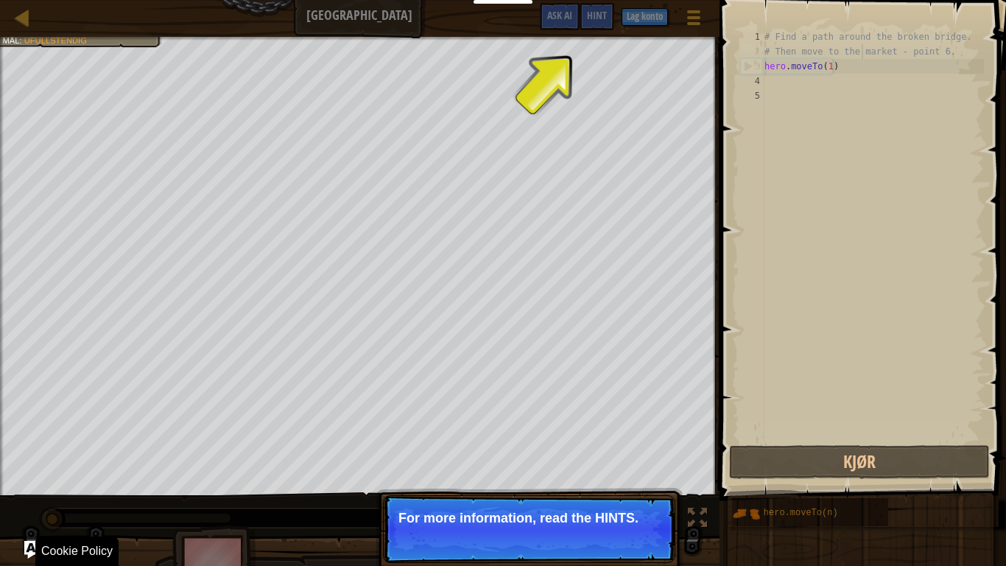
click at [636, 472] on p "Fortsett For more information, read the HINTS." at bounding box center [529, 529] width 292 height 68
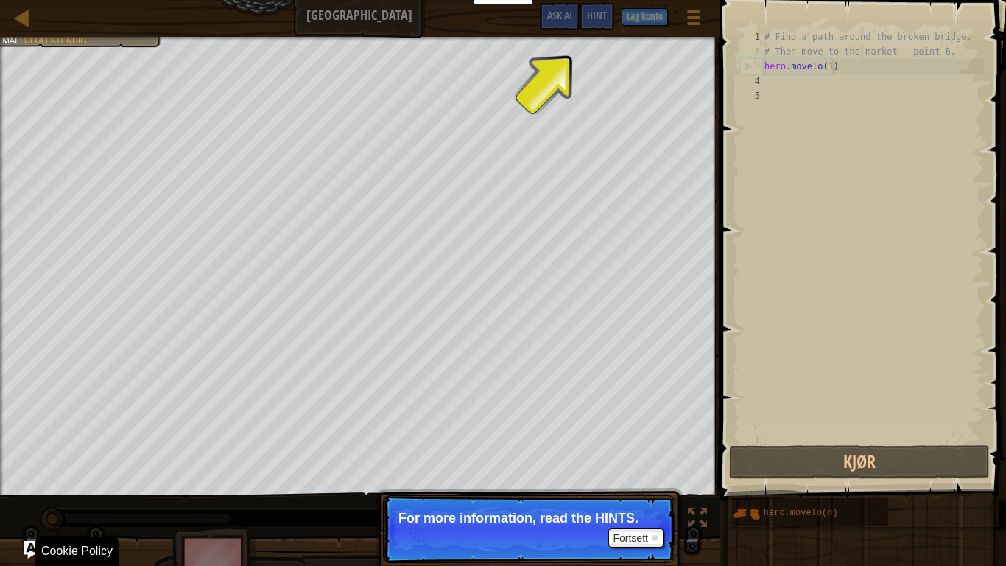
click at [636, 472] on p "Fortsett For more information, read the HINTS." at bounding box center [529, 529] width 292 height 68
click at [651, 472] on p "For more information, read the HINTS." at bounding box center [530, 518] width 262 height 15
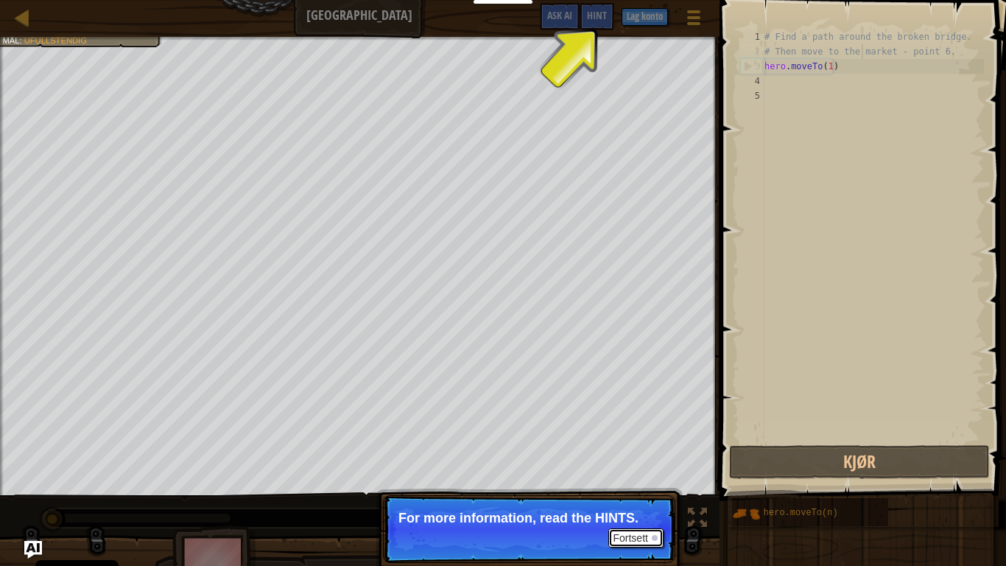
click at [650, 472] on button "Fortsett" at bounding box center [635, 537] width 55 height 19
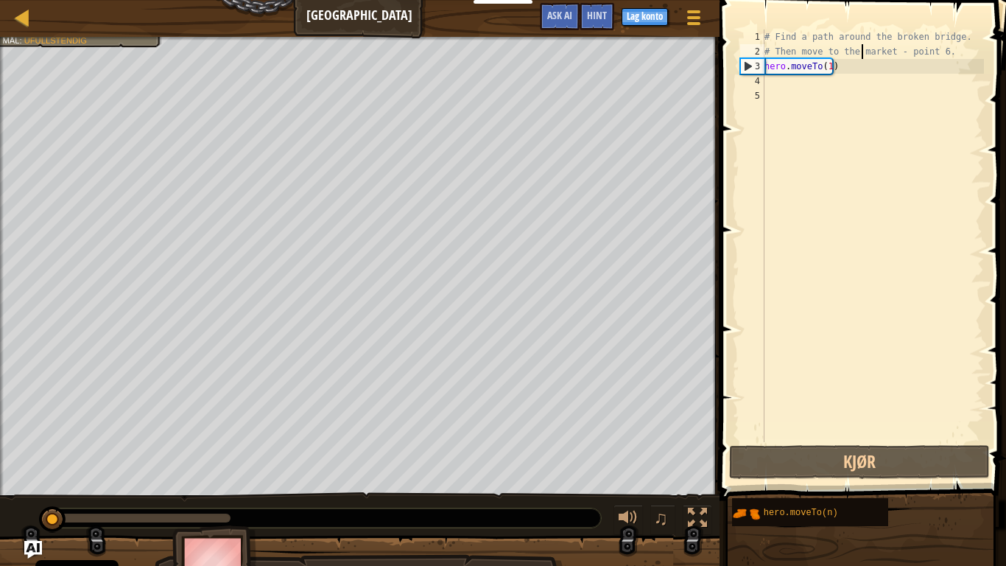
scroll to position [7, 8]
click at [768, 85] on div "# Find a path around the broken bridge. # Then move to the market - point 6. he…" at bounding box center [873, 250] width 222 height 442
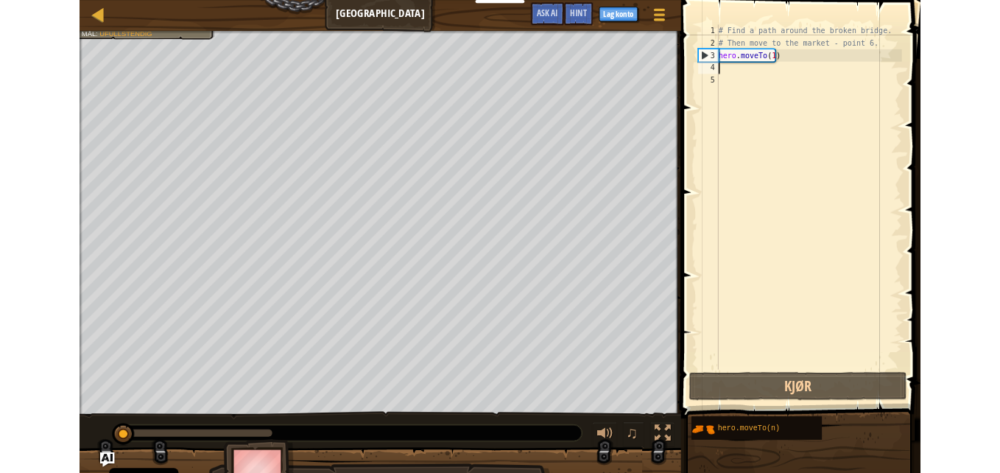
scroll to position [7, 0]
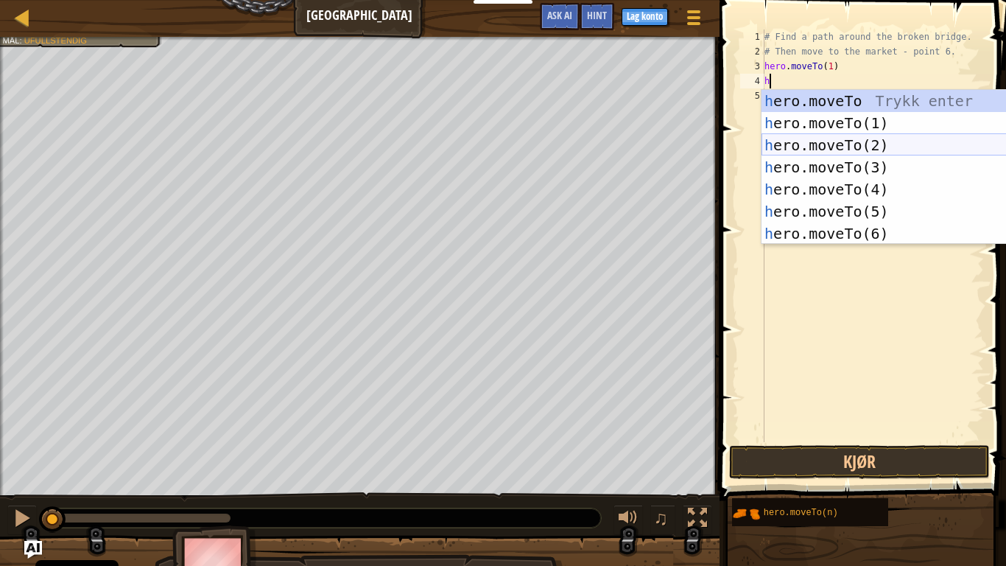
click at [849, 142] on div "h ero.moveTo Trykk enter h ero.moveTo(1) Trykk enter h ero.moveTo(2) Trykk ente…" at bounding box center [901, 189] width 278 height 199
type textarea "hero.moveTo(2)"
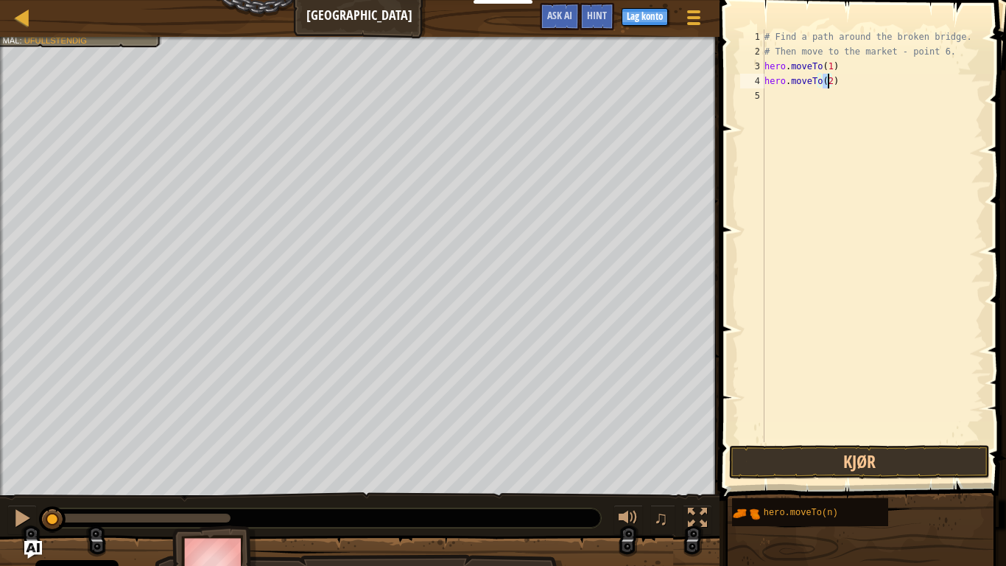
click at [795, 102] on div "# Find a path around the broken bridge. # Then move to the market - point 6. he…" at bounding box center [873, 250] width 222 height 442
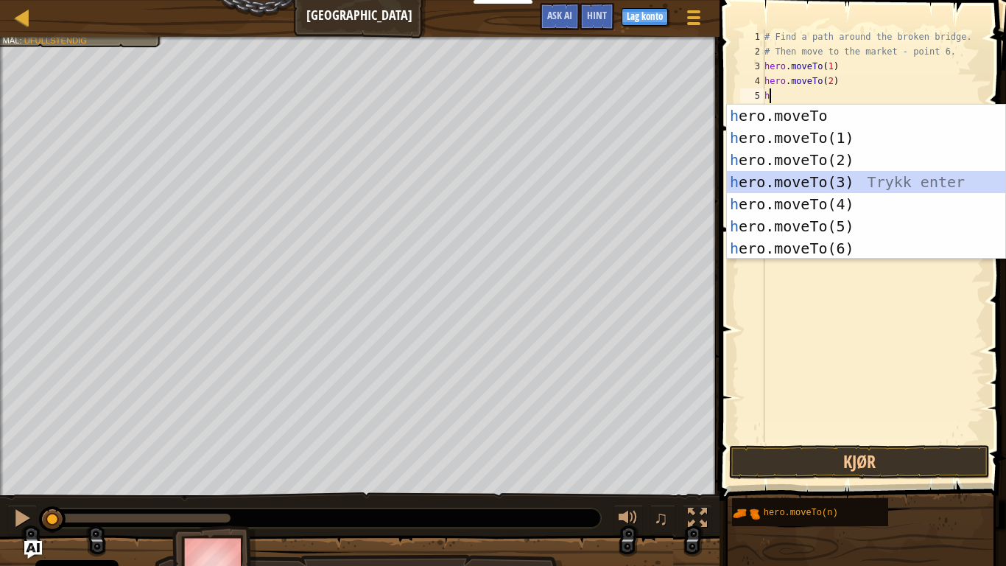
click at [861, 172] on div "h ero.moveTo Trykk enter h ero.moveTo(1) Trykk enter h ero.moveTo(2) Trykk ente…" at bounding box center [866, 204] width 278 height 199
type textarea "hero.moveTo(3)"
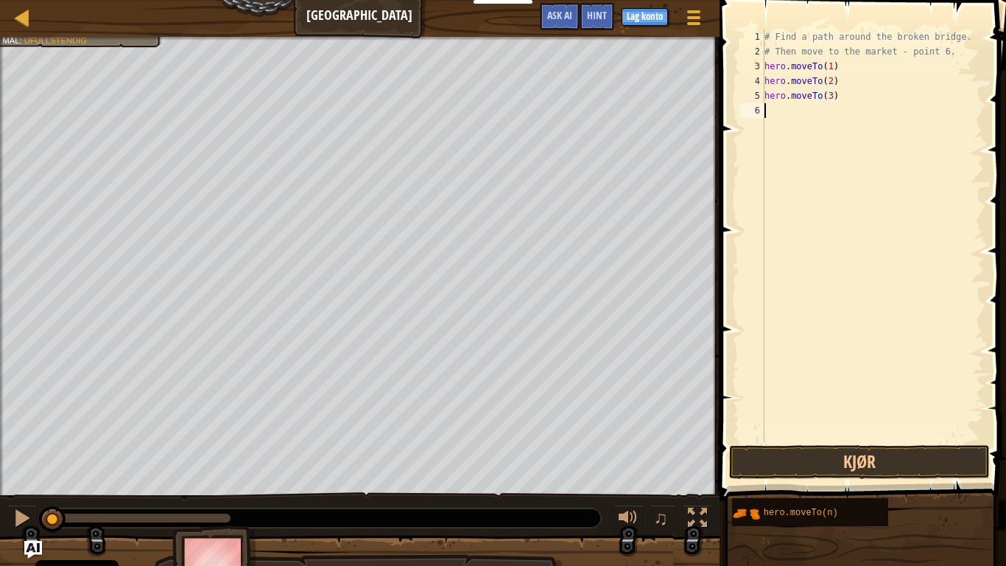
click at [779, 113] on div "# Find a path around the broken bridge. # Then move to the market - point 6. he…" at bounding box center [873, 250] width 222 height 442
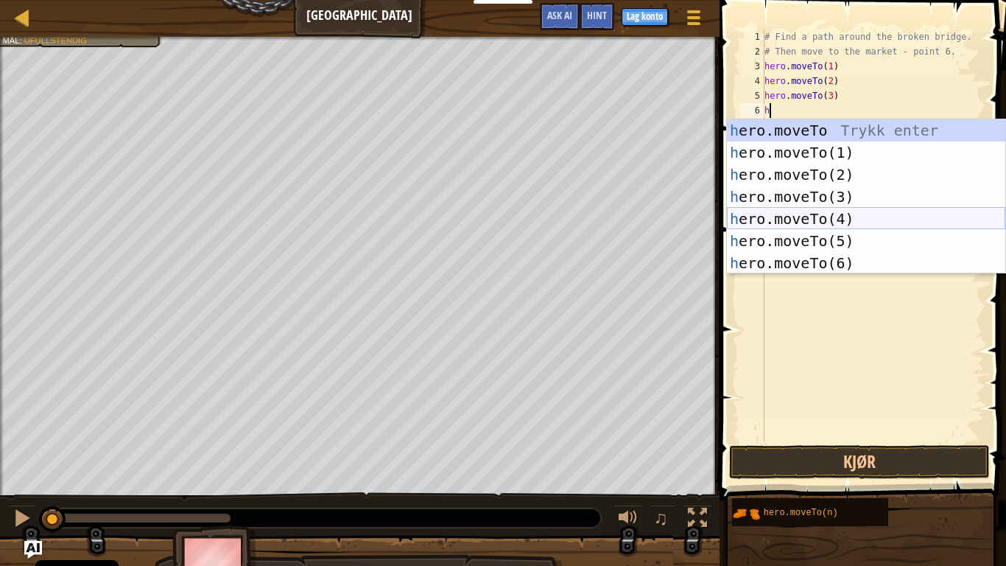
click at [849, 209] on div "h ero.moveTo Trykk enter h ero.moveTo(1) Trykk enter h ero.moveTo(2) Trykk ente…" at bounding box center [866, 218] width 278 height 199
type textarea "hero.moveTo(4)"
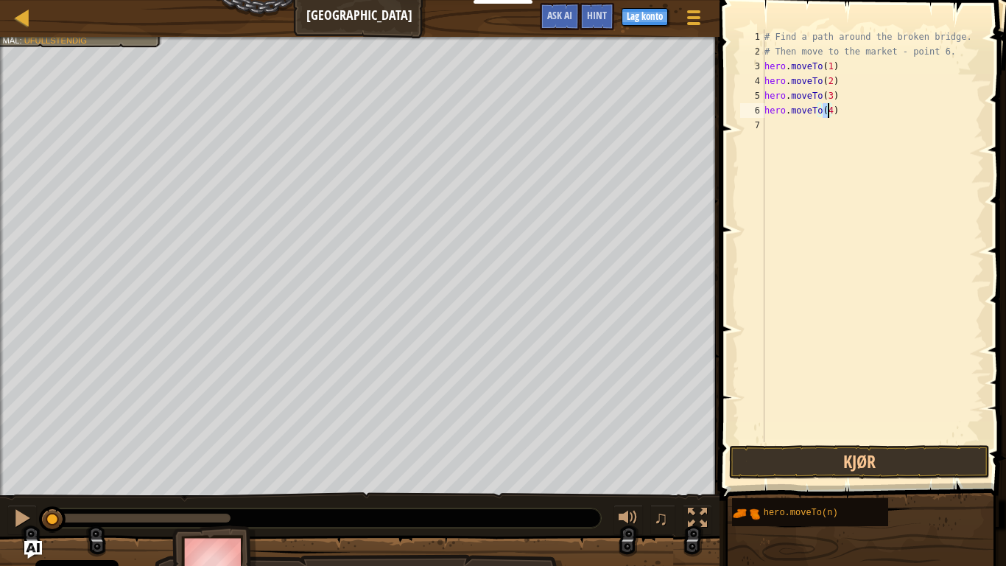
click at [796, 145] on div "# Find a path around the broken bridge. # Then move to the market - point 6. he…" at bounding box center [873, 250] width 222 height 442
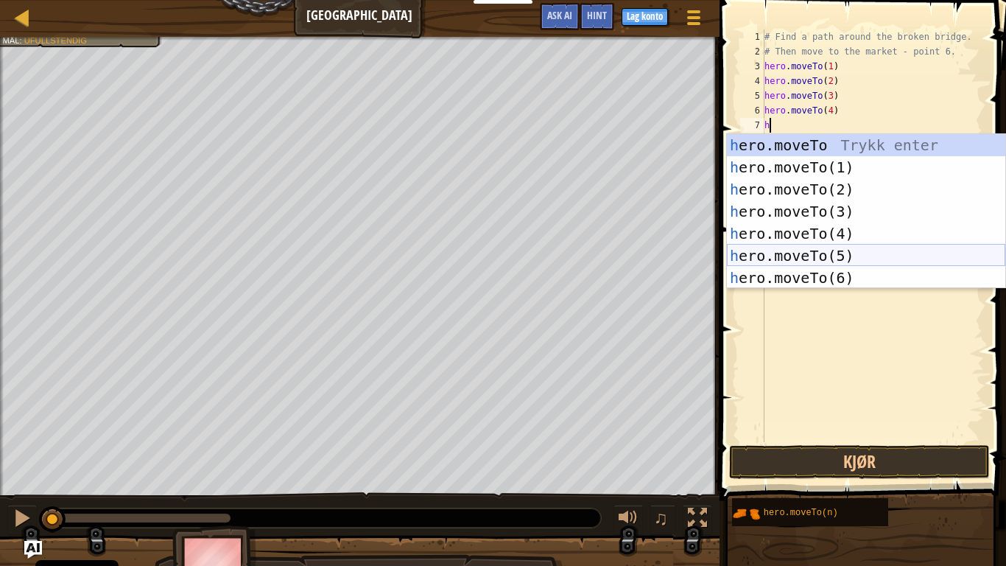
click at [832, 251] on div "h ero.moveTo Trykk enter h ero.moveTo(1) Trykk enter h ero.moveTo(2) Trykk ente…" at bounding box center [866, 233] width 278 height 199
type textarea "hero.moveTo(5)"
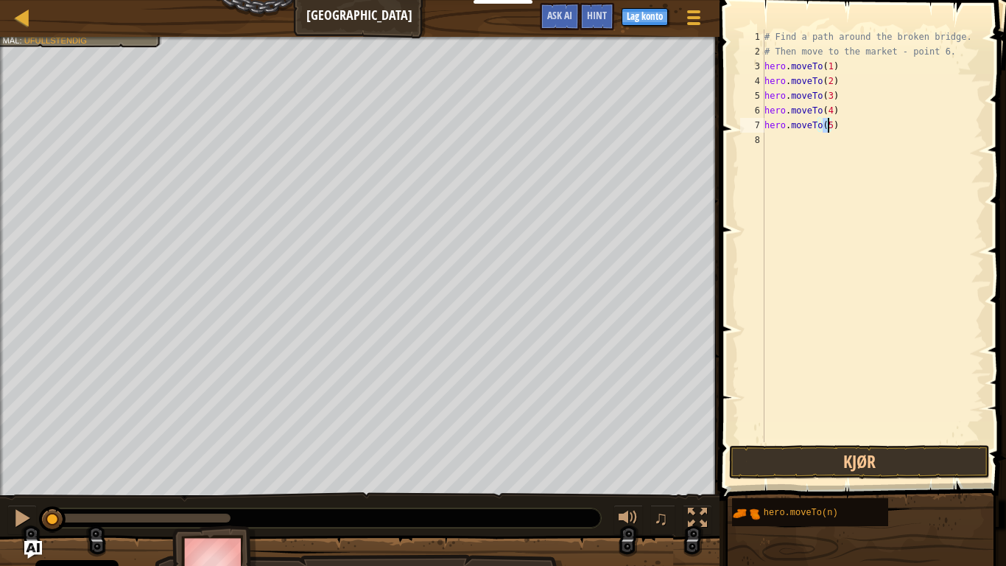
click at [795, 147] on div "# Find a path around the broken bridge. # Then move to the market - point 6. he…" at bounding box center [873, 250] width 222 height 442
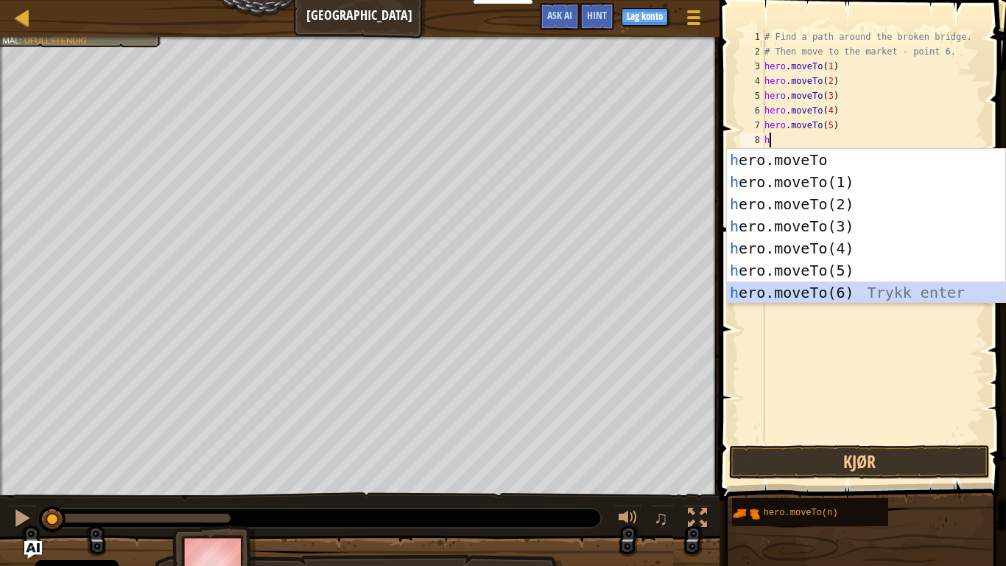
click at [824, 296] on div "h ero.moveTo Trykk enter h ero.moveTo(1) Trykk enter h ero.moveTo(2) Trykk ente…" at bounding box center [866, 248] width 278 height 199
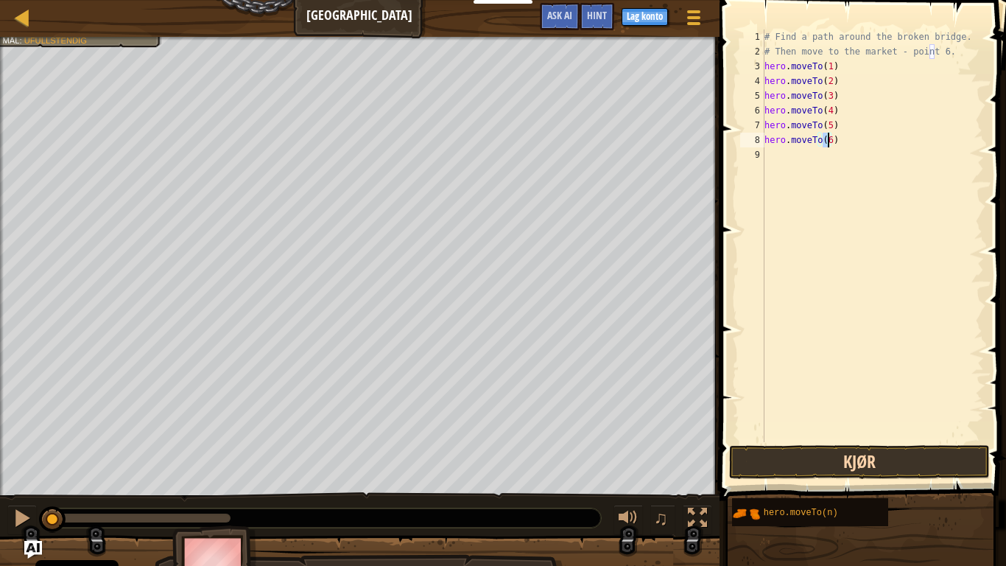
type textarea "hero.moveTo(6)"
click at [873, 457] on button "Kjør" at bounding box center [859, 462] width 261 height 34
